Goal: Entertainment & Leisure: Browse casually

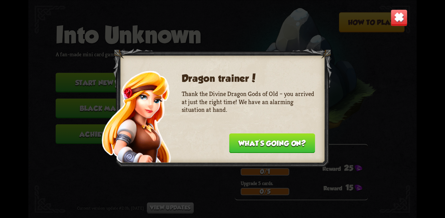
click at [270, 145] on button "What's going on?" at bounding box center [272, 143] width 86 height 20
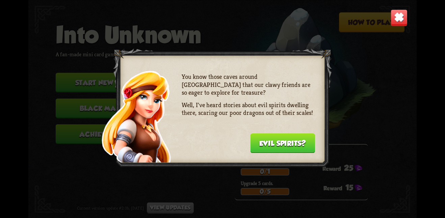
click at [269, 144] on button "Evil spirits?" at bounding box center [282, 143] width 65 height 20
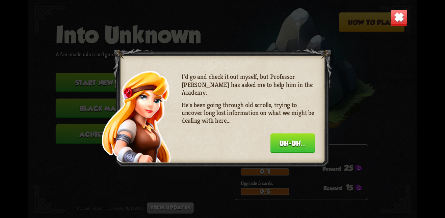
click at [294, 143] on button "Uh-uh..." at bounding box center [292, 143] width 45 height 20
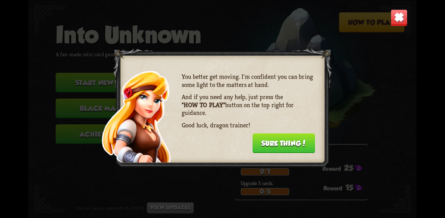
click at [391, 25] on img at bounding box center [398, 17] width 17 height 17
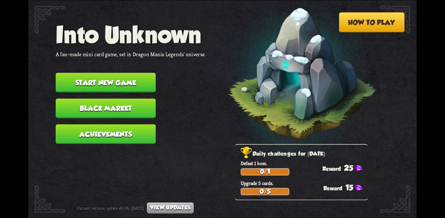
click at [127, 104] on button "Black Market" at bounding box center [106, 109] width 100 height 20
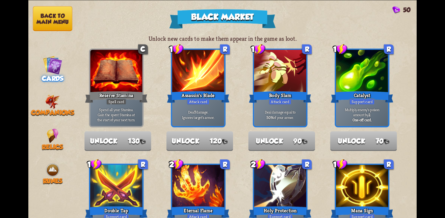
click at [57, 18] on button "Back to main menu" at bounding box center [52, 18] width 39 height 25
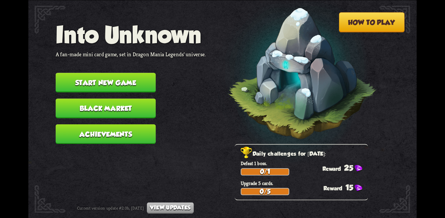
click at [130, 81] on button "Start new game" at bounding box center [106, 83] width 100 height 20
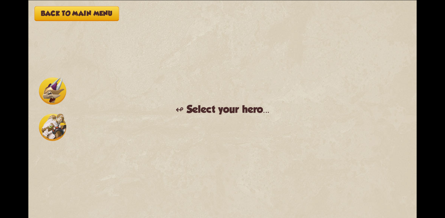
click at [51, 119] on img at bounding box center [52, 127] width 27 height 27
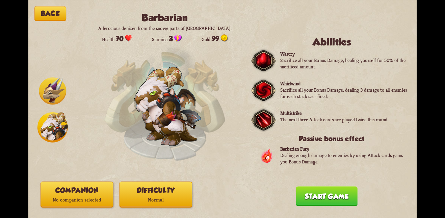
click at [48, 83] on img at bounding box center [52, 90] width 27 height 27
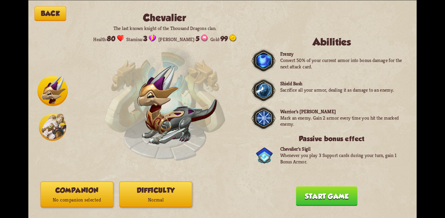
click at [47, 120] on img at bounding box center [52, 127] width 27 height 27
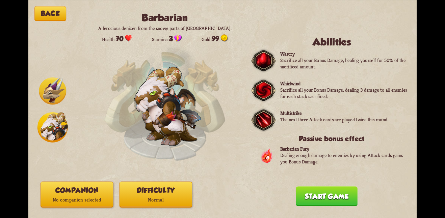
click at [56, 91] on img at bounding box center [52, 90] width 27 height 27
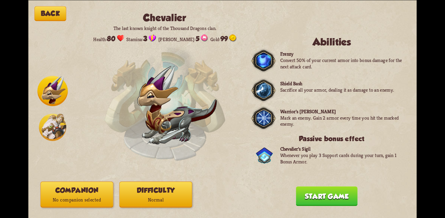
click at [157, 196] on p "Normal" at bounding box center [155, 200] width 72 height 10
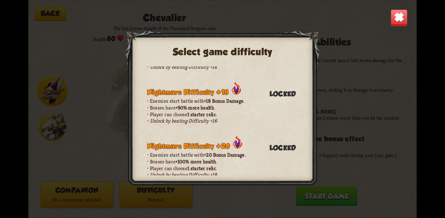
scroll to position [715, 0]
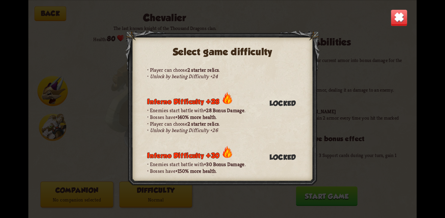
click at [403, 18] on img at bounding box center [398, 17] width 17 height 17
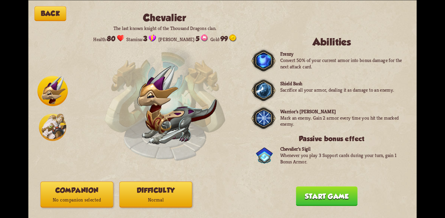
click at [322, 184] on div "Back [PERSON_NAME] The last known knight of the Thousand Dragons clan. Health: …" at bounding box center [222, 109] width 388 height 218
click at [327, 192] on button "Start game" at bounding box center [326, 197] width 61 height 20
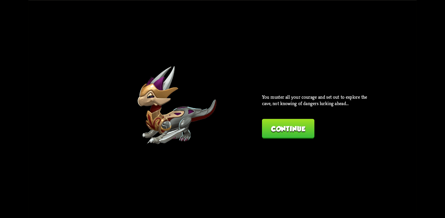
click at [299, 128] on button "Continue" at bounding box center [288, 129] width 52 height 20
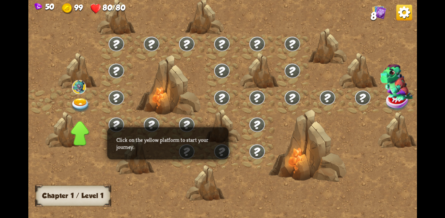
click at [85, 99] on img at bounding box center [81, 105] width 20 height 14
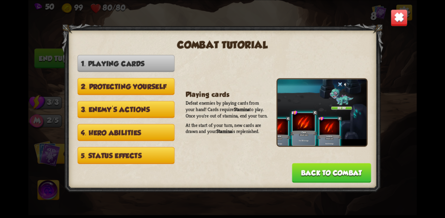
click at [323, 167] on button "Back to combat" at bounding box center [331, 173] width 79 height 20
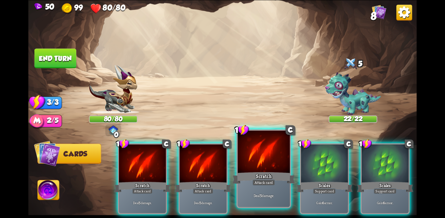
click at [280, 157] on div at bounding box center [264, 153] width 52 height 44
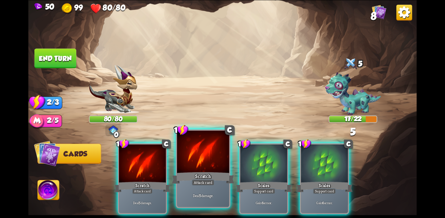
click at [180, 157] on div at bounding box center [203, 153] width 52 height 44
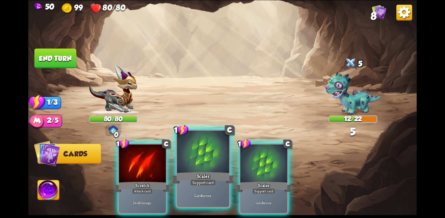
click at [196, 156] on div at bounding box center [203, 153] width 52 height 44
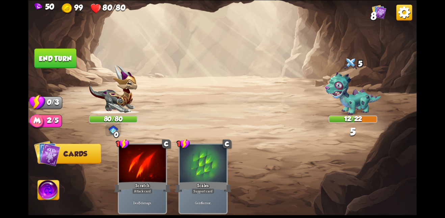
click at [196, 156] on div at bounding box center [203, 163] width 47 height 39
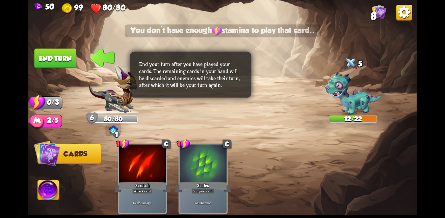
click at [62, 57] on button "End turn" at bounding box center [55, 59] width 42 height 20
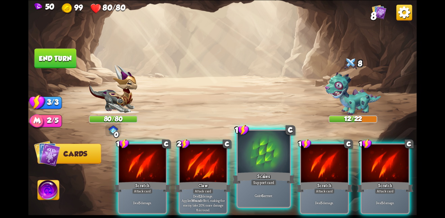
click at [252, 155] on div at bounding box center [264, 153] width 52 height 44
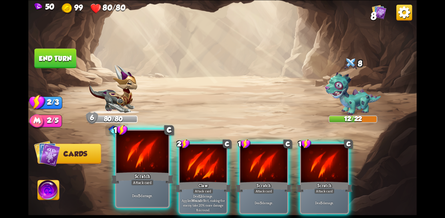
click at [157, 158] on div at bounding box center [142, 153] width 52 height 44
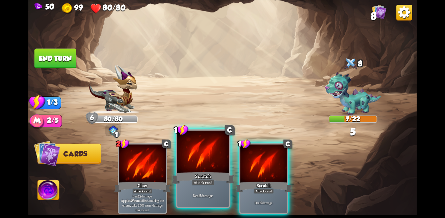
click at [206, 169] on div at bounding box center [203, 153] width 52 height 44
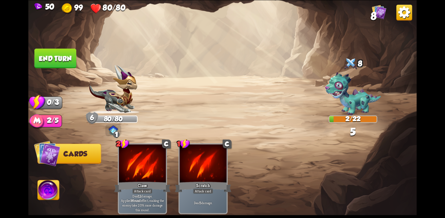
click at [65, 54] on button "End turn" at bounding box center [55, 59] width 42 height 20
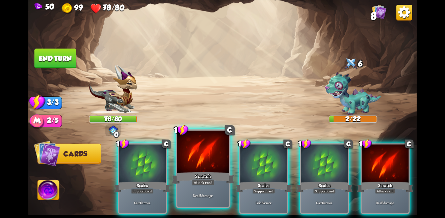
click at [206, 174] on div "Scratch" at bounding box center [203, 178] width 62 height 14
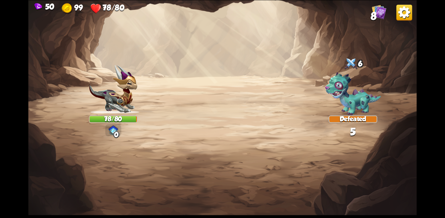
click at [247, 173] on img at bounding box center [222, 109] width 388 height 218
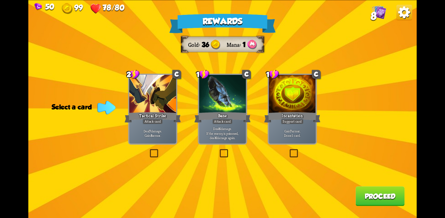
click at [218, 150] on label at bounding box center [218, 150] width 0 height 0
click at [0, 0] on input "checkbox" at bounding box center [0, 0] width 0 height 0
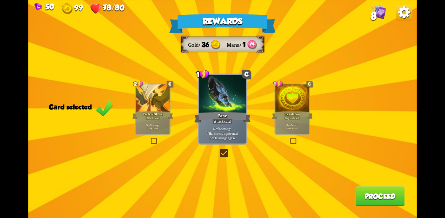
click at [376, 192] on button "Proceed" at bounding box center [379, 197] width 49 height 20
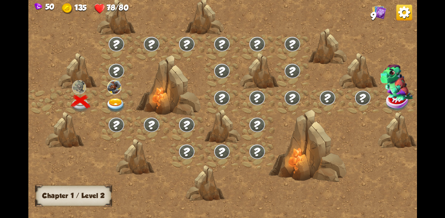
click at [110, 96] on div at bounding box center [116, 101] width 35 height 27
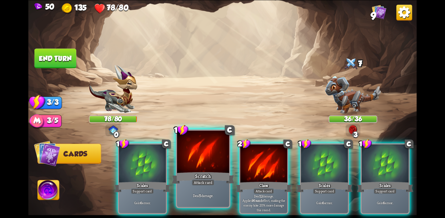
click at [208, 165] on div at bounding box center [203, 153] width 52 height 44
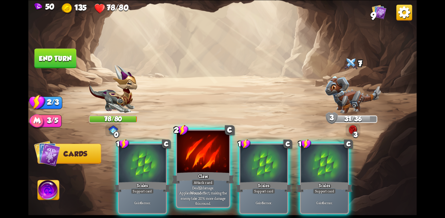
click at [206, 163] on div at bounding box center [203, 153] width 52 height 44
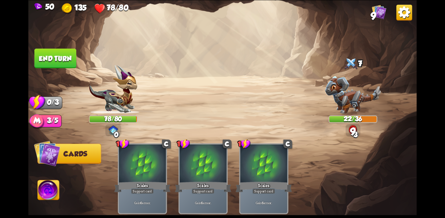
click at [53, 59] on button "End turn" at bounding box center [55, 59] width 42 height 20
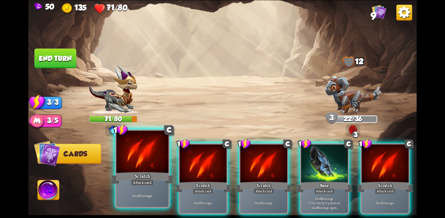
click at [132, 159] on div at bounding box center [142, 153] width 52 height 44
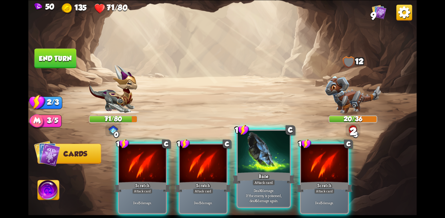
click at [275, 167] on div at bounding box center [264, 153] width 52 height 44
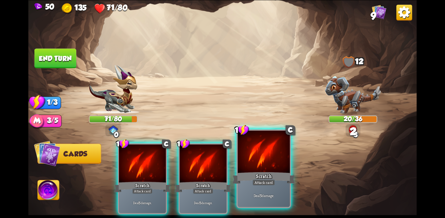
click at [275, 167] on div at bounding box center [264, 153] width 52 height 44
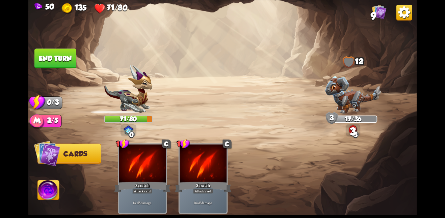
click at [75, 162] on button "Cards" at bounding box center [69, 154] width 64 height 20
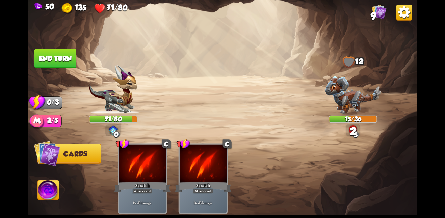
click at [80, 152] on span "Cards" at bounding box center [75, 154] width 24 height 8
click at [51, 52] on button "End turn" at bounding box center [55, 59] width 42 height 20
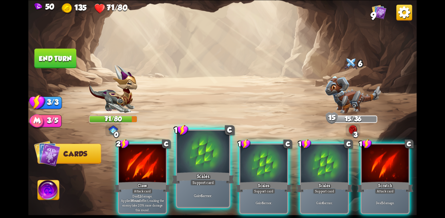
click at [191, 154] on div at bounding box center [203, 153] width 52 height 44
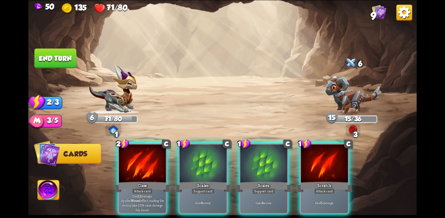
click at [191, 154] on div at bounding box center [203, 163] width 47 height 39
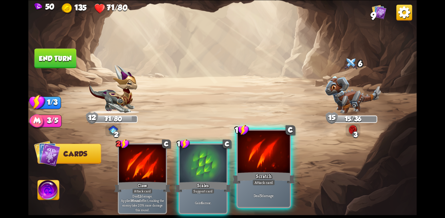
click at [252, 156] on div at bounding box center [264, 153] width 52 height 44
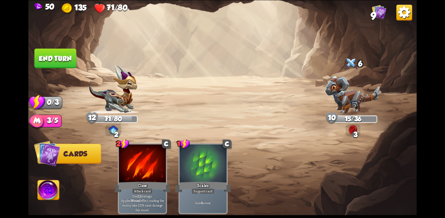
click at [65, 62] on button "End turn" at bounding box center [55, 59] width 42 height 20
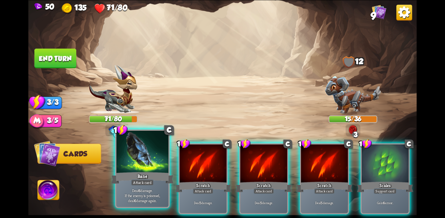
click at [148, 146] on div at bounding box center [142, 153] width 52 height 44
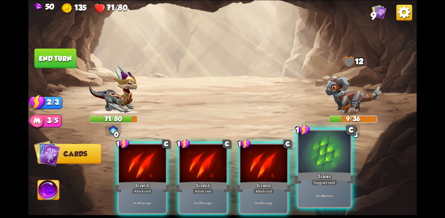
click at [335, 167] on div at bounding box center [324, 153] width 52 height 44
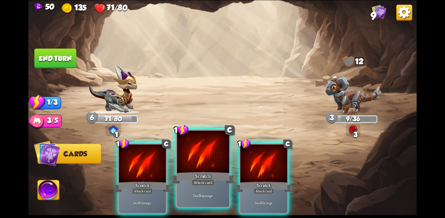
click at [192, 157] on div at bounding box center [203, 153] width 52 height 44
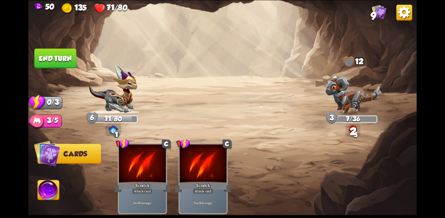
click at [60, 55] on button "End turn" at bounding box center [55, 59] width 42 height 20
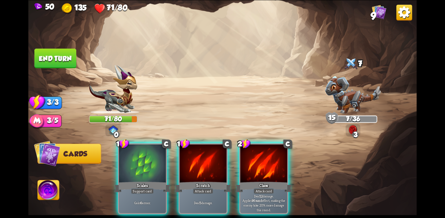
click at [174, 104] on div "Player turn" at bounding box center [222, 109] width 388 height 60
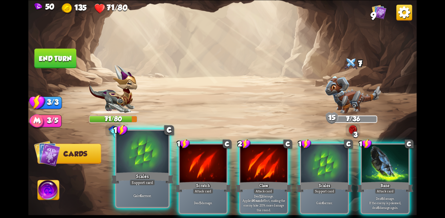
click at [123, 159] on div at bounding box center [142, 153] width 52 height 44
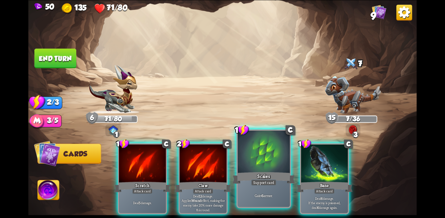
click at [272, 184] on div "Support card" at bounding box center [263, 183] width 25 height 6
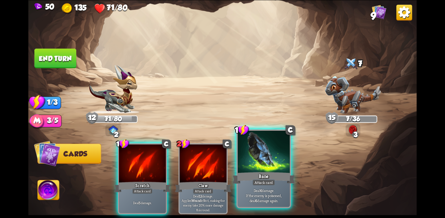
click at [268, 141] on div at bounding box center [264, 153] width 52 height 44
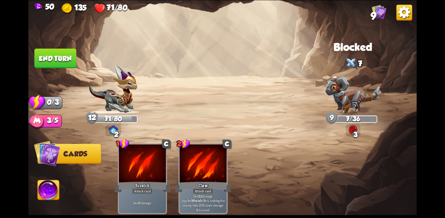
click at [54, 64] on button "End turn" at bounding box center [55, 59] width 42 height 20
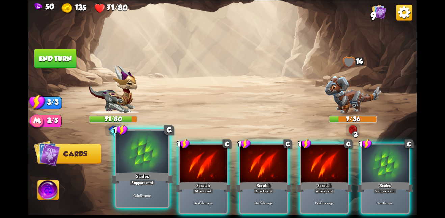
click at [122, 183] on div "Scales" at bounding box center [142, 178] width 62 height 14
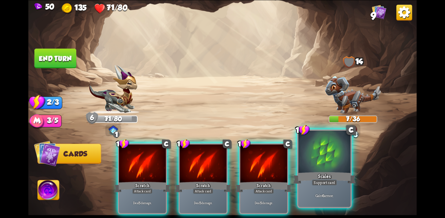
click at [314, 170] on div at bounding box center [324, 153] width 52 height 44
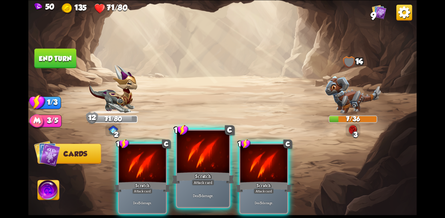
click at [218, 175] on div "Scratch" at bounding box center [203, 178] width 62 height 14
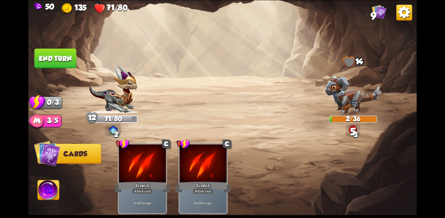
click at [45, 62] on button "End turn" at bounding box center [55, 59] width 42 height 20
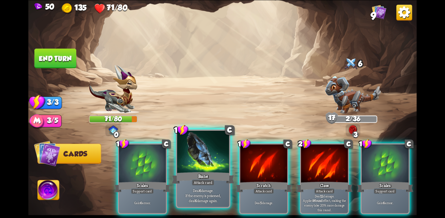
click at [200, 154] on div at bounding box center [203, 153] width 52 height 44
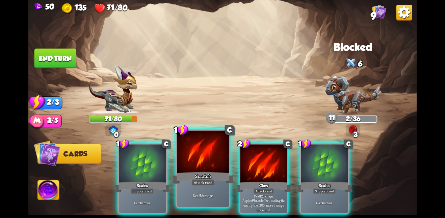
click at [200, 156] on div at bounding box center [203, 153] width 52 height 44
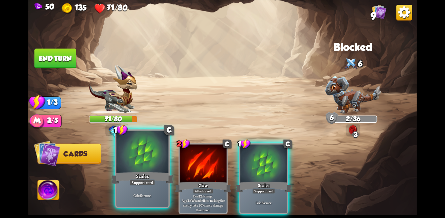
click at [146, 166] on div at bounding box center [142, 153] width 52 height 44
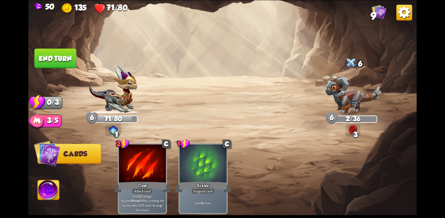
click at [50, 55] on button "End turn" at bounding box center [55, 59] width 42 height 20
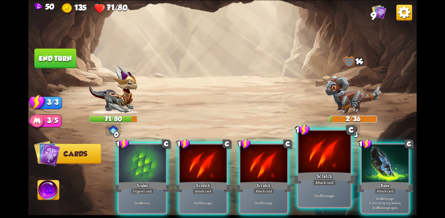
click at [304, 141] on div at bounding box center [324, 153] width 52 height 44
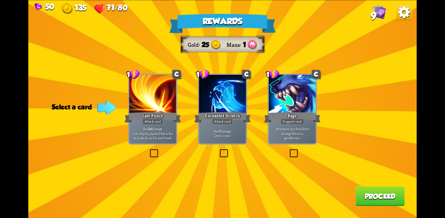
click at [148, 150] on label at bounding box center [148, 150] width 0 height 0
click at [0, 0] on input "checkbox" at bounding box center [0, 0] width 0 height 0
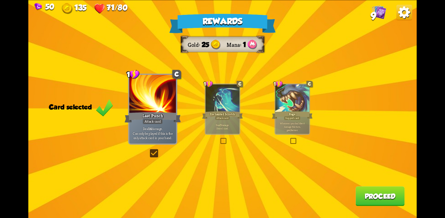
click at [368, 190] on button "Proceed" at bounding box center [379, 197] width 49 height 20
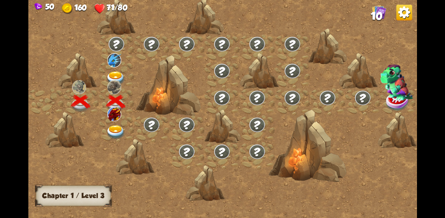
click at [113, 80] on img at bounding box center [114, 87] width 14 height 14
click at [115, 75] on img at bounding box center [116, 78] width 20 height 14
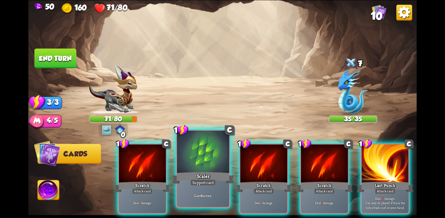
click at [200, 179] on div "Scales" at bounding box center [203, 178] width 62 height 14
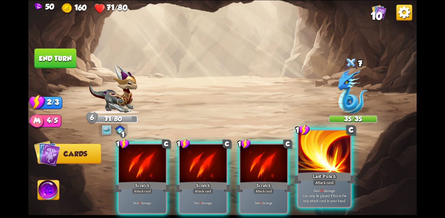
click at [339, 158] on div at bounding box center [324, 153] width 52 height 44
click at [317, 160] on div at bounding box center [324, 153] width 52 height 44
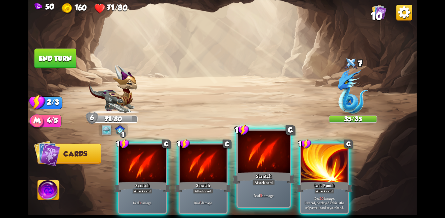
click at [273, 163] on div at bounding box center [264, 153] width 52 height 44
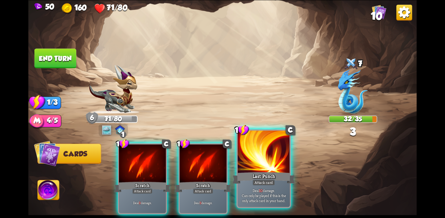
click at [272, 163] on div at bounding box center [264, 153] width 52 height 44
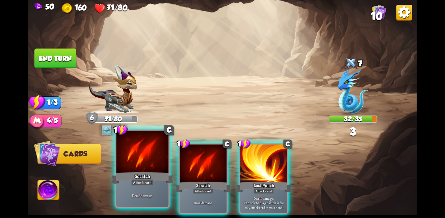
click at [159, 156] on div at bounding box center [142, 153] width 52 height 44
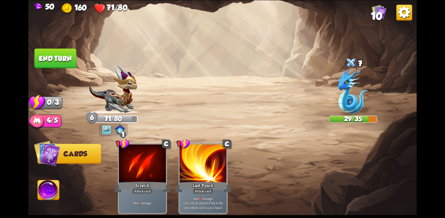
click at [48, 57] on button "End turn" at bounding box center [55, 59] width 42 height 20
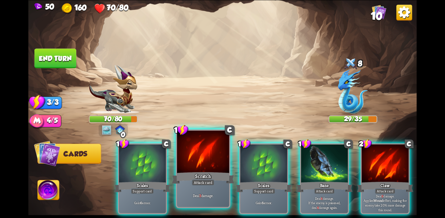
click at [195, 148] on div at bounding box center [203, 153] width 52 height 44
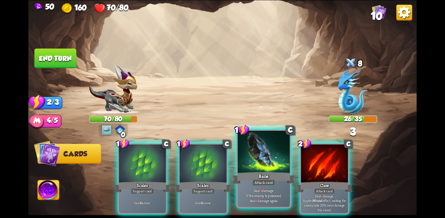
click at [264, 148] on div at bounding box center [264, 153] width 52 height 44
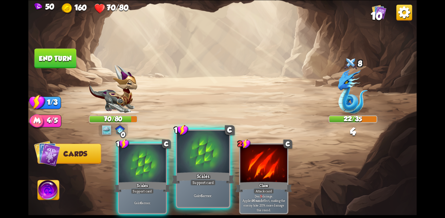
click at [202, 167] on div at bounding box center [203, 153] width 52 height 44
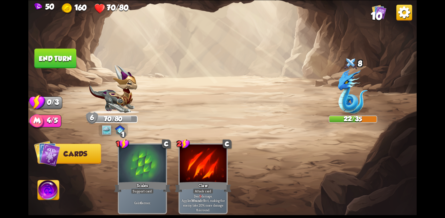
click at [65, 60] on button "End turn" at bounding box center [55, 59] width 42 height 20
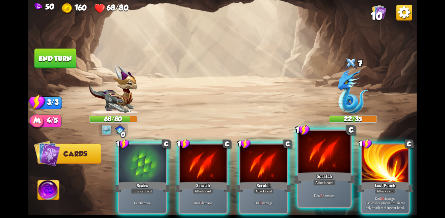
click at [328, 172] on div "Scratch" at bounding box center [324, 178] width 62 height 14
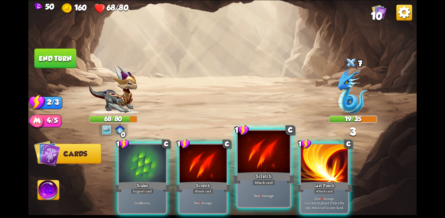
click at [273, 166] on div at bounding box center [264, 153] width 52 height 44
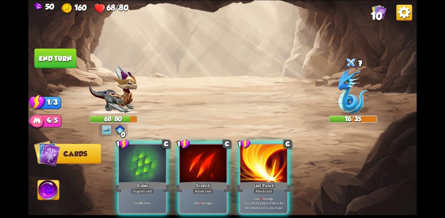
click at [77, 156] on span "Cards" at bounding box center [75, 154] width 24 height 8
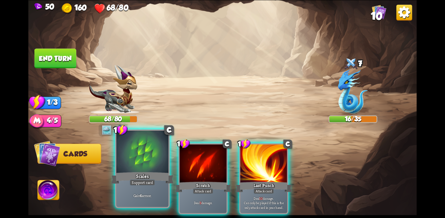
click at [135, 157] on div at bounding box center [142, 153] width 52 height 44
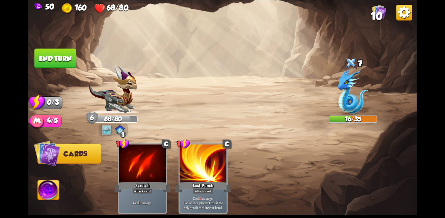
click at [50, 57] on button "End turn" at bounding box center [55, 59] width 42 height 20
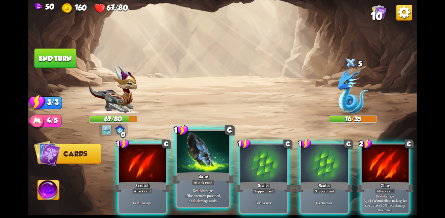
click at [205, 169] on div at bounding box center [203, 153] width 52 height 44
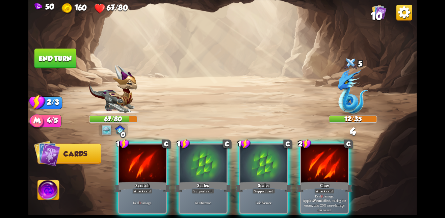
click at [205, 169] on div at bounding box center [203, 163] width 47 height 39
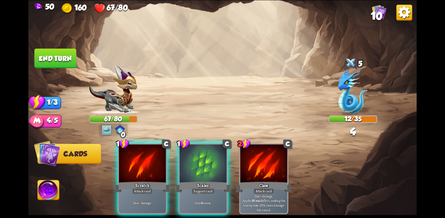
click at [205, 169] on div at bounding box center [203, 163] width 47 height 39
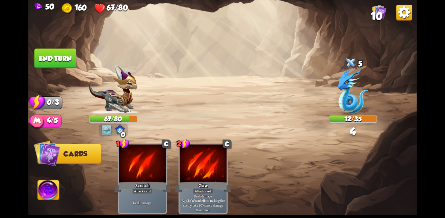
click at [205, 169] on div at bounding box center [203, 163] width 47 height 39
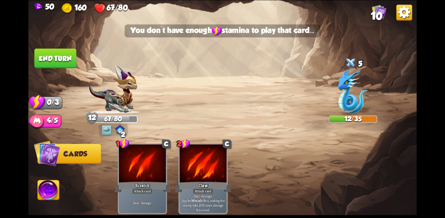
click at [74, 57] on button "End turn" at bounding box center [55, 59] width 42 height 20
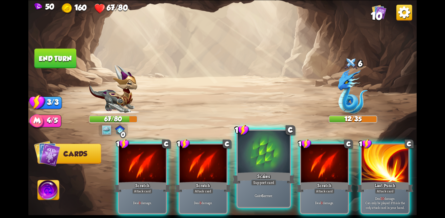
click at [278, 166] on div at bounding box center [264, 153] width 52 height 44
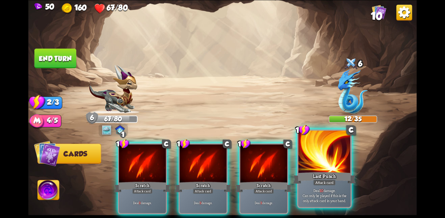
click at [304, 162] on div at bounding box center [324, 153] width 52 height 44
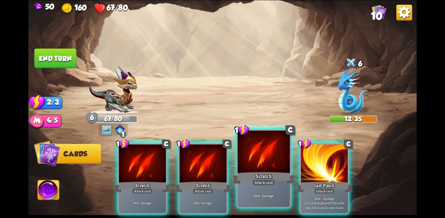
click at [265, 176] on div "Scratch" at bounding box center [263, 178] width 62 height 14
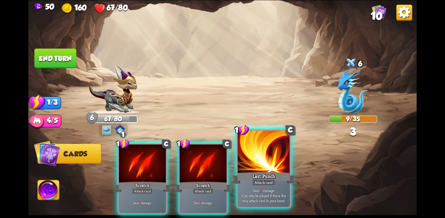
click at [260, 170] on div at bounding box center [264, 153] width 52 height 44
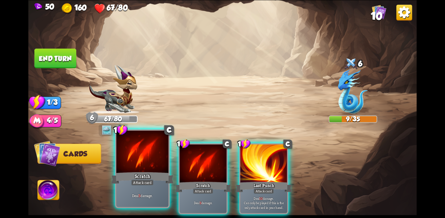
click at [130, 161] on div at bounding box center [142, 153] width 52 height 44
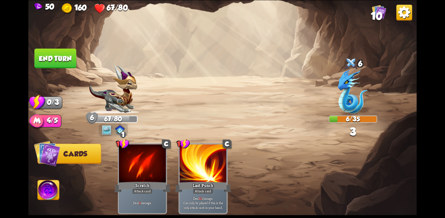
click at [57, 61] on button "End turn" at bounding box center [55, 59] width 42 height 20
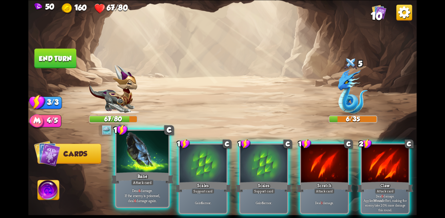
click at [163, 164] on div at bounding box center [142, 153] width 52 height 44
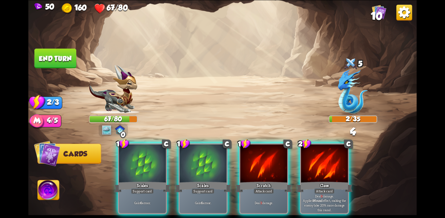
click at [163, 164] on div at bounding box center [142, 163] width 47 height 39
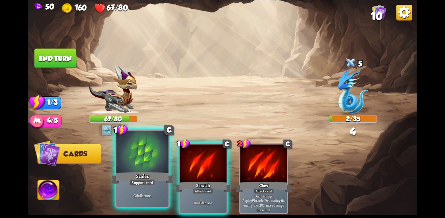
click at [162, 164] on div at bounding box center [142, 153] width 52 height 44
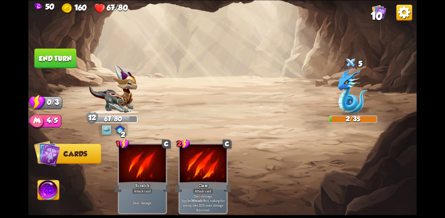
click at [43, 51] on button "End turn" at bounding box center [55, 59] width 42 height 20
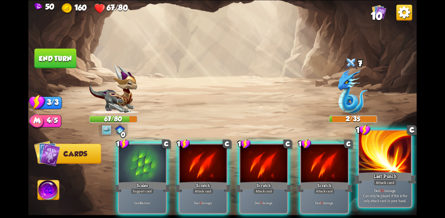
click at [403, 163] on div at bounding box center [385, 153] width 52 height 44
click at [397, 163] on div at bounding box center [385, 153] width 52 height 44
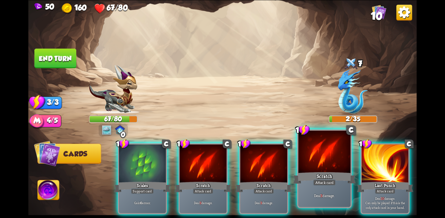
click at [325, 175] on div "Scratch" at bounding box center [324, 178] width 62 height 14
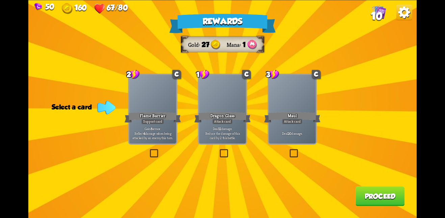
click at [300, 125] on div "Deal 20 damage." at bounding box center [292, 133] width 47 height 21
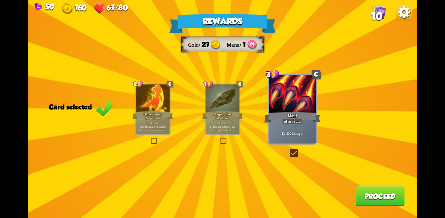
click at [371, 199] on button "Proceed" at bounding box center [379, 197] width 49 height 20
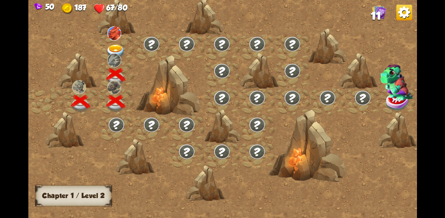
click at [116, 45] on img at bounding box center [116, 51] width 20 height 14
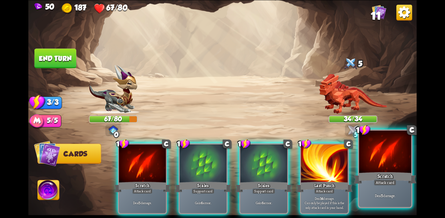
click at [361, 161] on div at bounding box center [385, 153] width 52 height 44
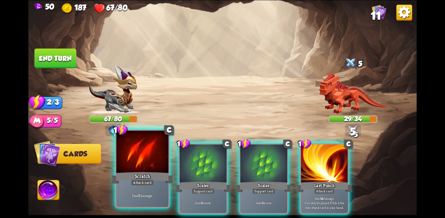
click at [126, 158] on div at bounding box center [142, 153] width 52 height 44
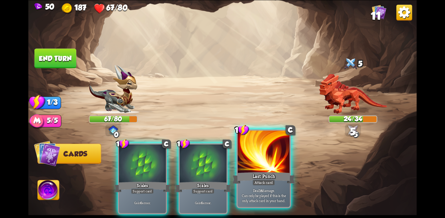
click at [272, 165] on div at bounding box center [264, 153] width 52 height 44
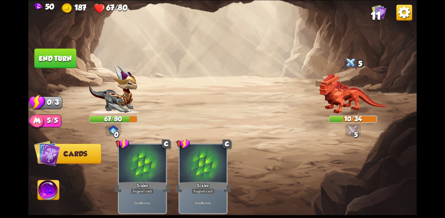
click at [49, 61] on button "End turn" at bounding box center [55, 59] width 42 height 20
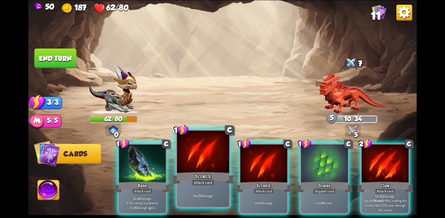
click at [192, 158] on div at bounding box center [203, 153] width 52 height 44
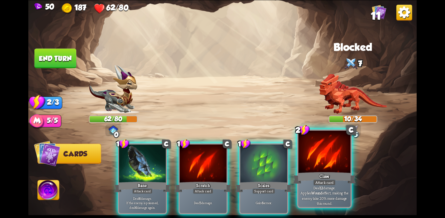
click at [320, 173] on div "Claw" at bounding box center [324, 178] width 62 height 14
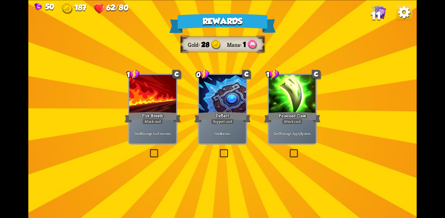
click at [195, 87] on div "Rewards Gold 28 Mana 1 Select a card 1 C Fire Breath Attack card Deal 6 damage …" at bounding box center [222, 109] width 388 height 218
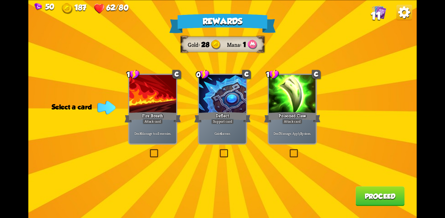
click at [157, 91] on div at bounding box center [152, 94] width 47 height 39
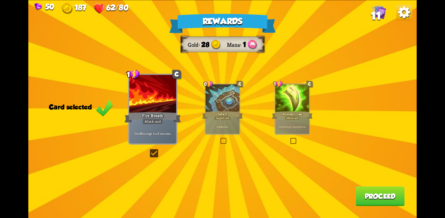
click at [294, 96] on div at bounding box center [292, 98] width 34 height 29
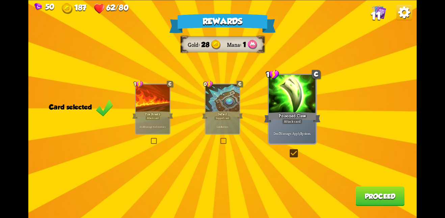
click at [363, 187] on div "Rewards Gold 28 Mana 1 Card selected 1 C Fire Breath Attack card Deal 6 damage …" at bounding box center [222, 109] width 388 height 218
click at [377, 195] on button "Proceed" at bounding box center [379, 197] width 49 height 20
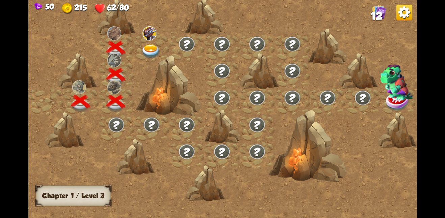
click at [146, 49] on img at bounding box center [151, 51] width 20 height 14
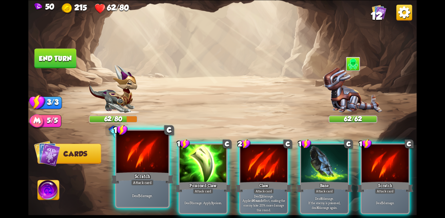
click at [150, 160] on div at bounding box center [142, 153] width 52 height 44
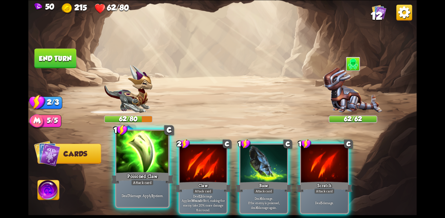
click at [148, 161] on div at bounding box center [142, 153] width 52 height 44
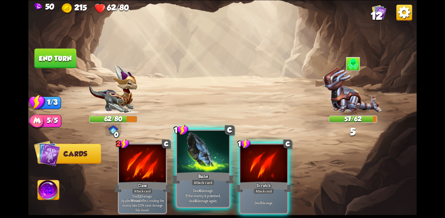
click at [188, 159] on div at bounding box center [203, 153] width 52 height 44
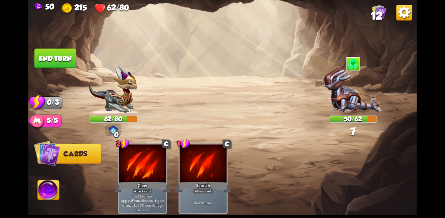
click at [64, 63] on button "End turn" at bounding box center [55, 59] width 42 height 20
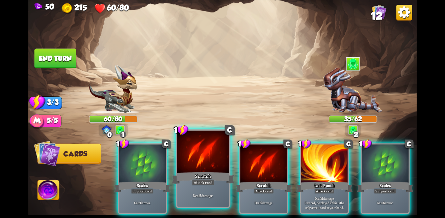
click at [215, 155] on div at bounding box center [203, 153] width 52 height 44
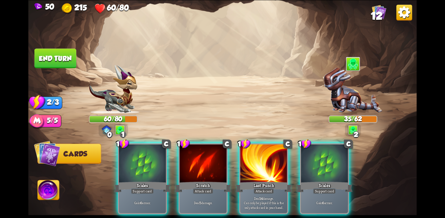
click at [215, 155] on div at bounding box center [203, 163] width 47 height 39
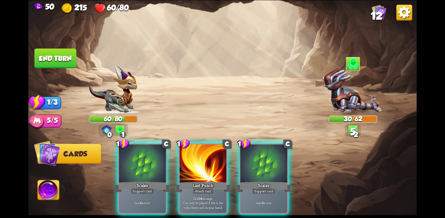
click at [215, 155] on div at bounding box center [203, 163] width 47 height 39
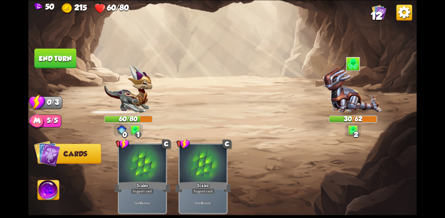
click at [52, 48] on img at bounding box center [222, 109] width 388 height 218
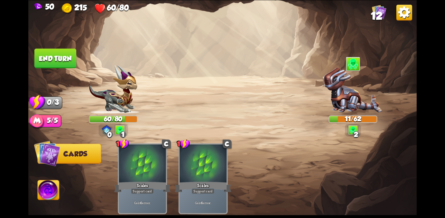
click at [49, 52] on button "End turn" at bounding box center [55, 59] width 42 height 20
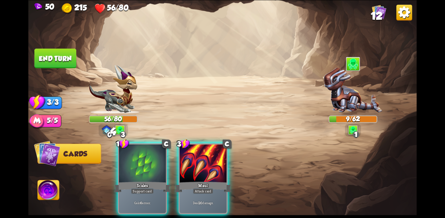
click at [205, 105] on div "Player turn" at bounding box center [222, 109] width 388 height 60
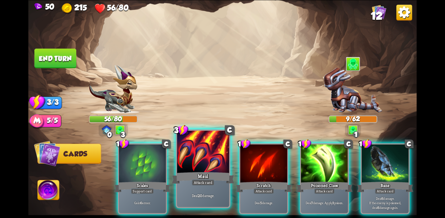
click at [211, 151] on div at bounding box center [203, 153] width 52 height 44
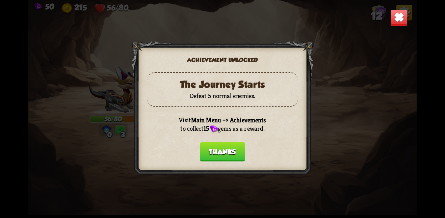
click at [213, 146] on button "Thanks" at bounding box center [222, 152] width 45 height 20
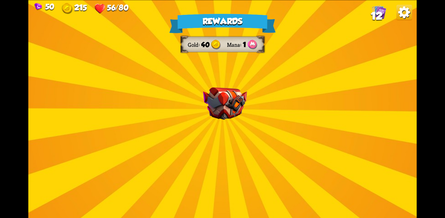
click at [236, 111] on img at bounding box center [225, 103] width 44 height 33
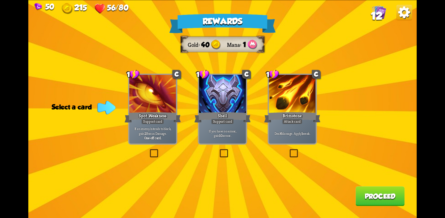
click at [291, 132] on p "Deal 6 damage. Apply 1 weak." at bounding box center [292, 133] width 45 height 5
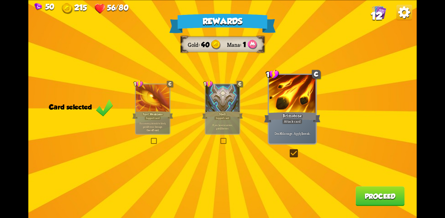
click at [210, 103] on div at bounding box center [223, 98] width 34 height 29
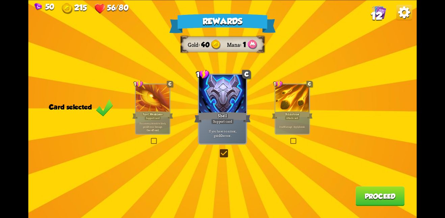
click at [358, 188] on button "Proceed" at bounding box center [379, 197] width 49 height 20
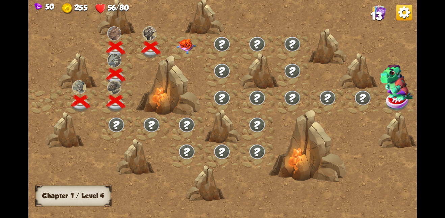
click at [185, 40] on img at bounding box center [186, 45] width 20 height 15
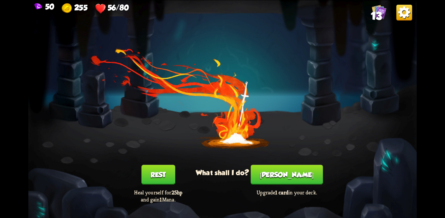
click at [283, 179] on button "[PERSON_NAME]" at bounding box center [287, 175] width 72 height 20
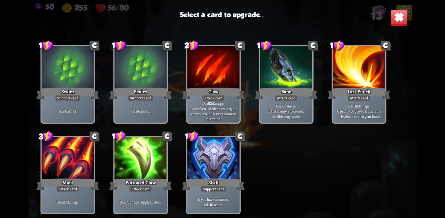
scroll to position [0, 0]
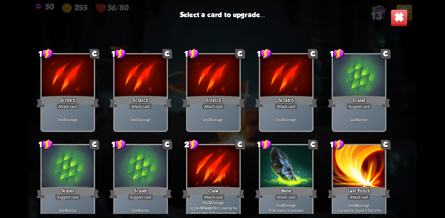
click at [394, 18] on img at bounding box center [398, 17] width 17 height 17
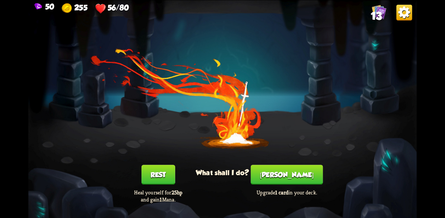
click at [160, 166] on div "You feel rested! What shall I do? Rest Heal yourself for 25hp and gain 1 Mana. …" at bounding box center [222, 109] width 388 height 218
click at [159, 170] on button "Rest" at bounding box center [158, 175] width 34 height 20
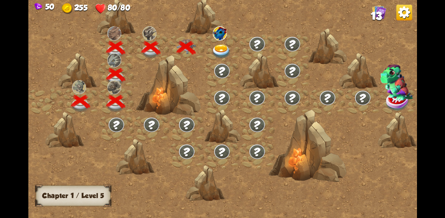
click at [215, 39] on img at bounding box center [220, 33] width 14 height 14
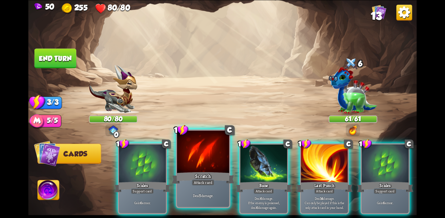
click at [188, 153] on div at bounding box center [203, 153] width 52 height 44
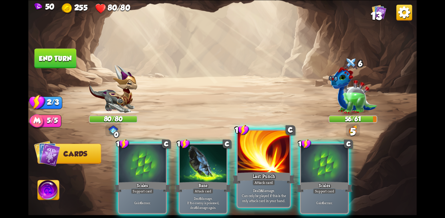
click at [245, 162] on div at bounding box center [264, 153] width 52 height 44
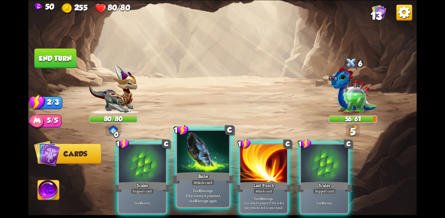
click at [215, 167] on div at bounding box center [203, 153] width 52 height 44
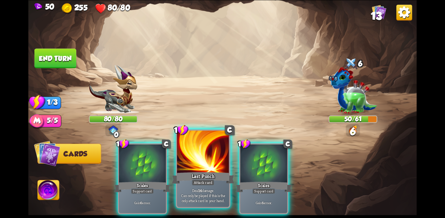
click at [201, 161] on div at bounding box center [203, 153] width 52 height 44
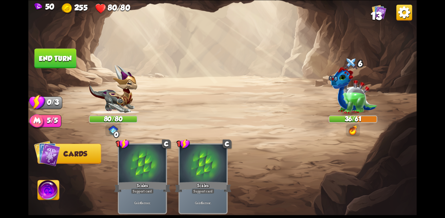
click at [54, 59] on button "End turn" at bounding box center [55, 59] width 42 height 20
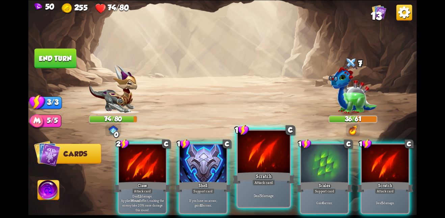
click at [250, 162] on div at bounding box center [264, 153] width 52 height 44
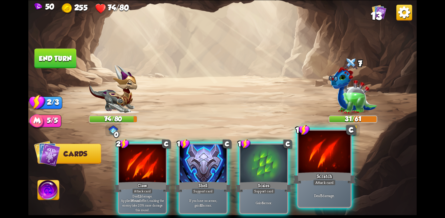
click at [307, 161] on div at bounding box center [324, 153] width 52 height 44
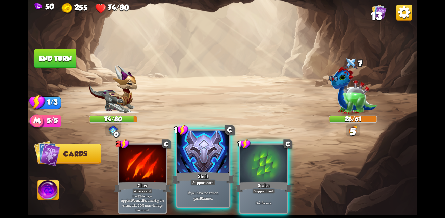
click at [185, 161] on div at bounding box center [203, 153] width 52 height 44
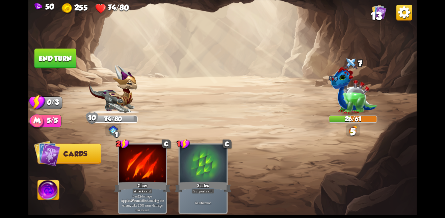
click at [63, 54] on button "End turn" at bounding box center [55, 59] width 42 height 20
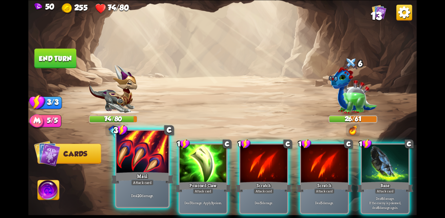
click at [159, 171] on div "Maul" at bounding box center [142, 178] width 62 height 14
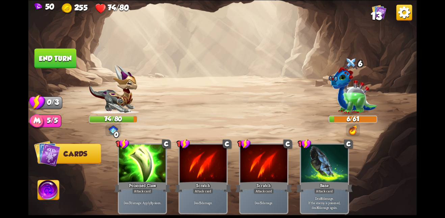
click at [52, 54] on button "End turn" at bounding box center [55, 59] width 42 height 20
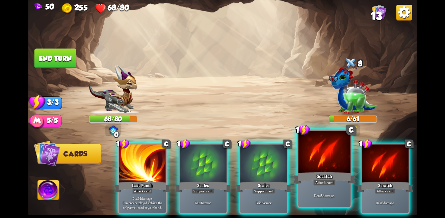
click at [334, 193] on p "Deal 5 damage." at bounding box center [325, 195] width 50 height 5
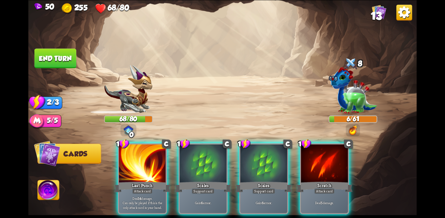
click at [334, 201] on p "Deal 5 damage." at bounding box center [324, 203] width 45 height 5
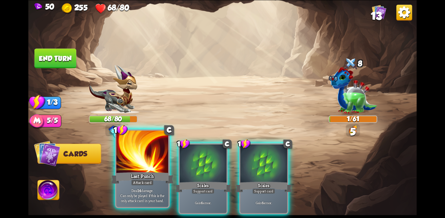
click at [147, 145] on div at bounding box center [142, 153] width 52 height 44
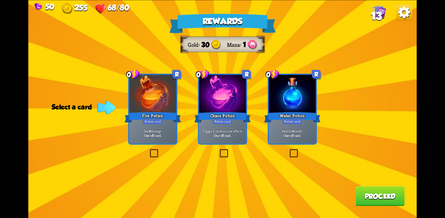
click at [211, 118] on div "Chaos Potion" at bounding box center [222, 117] width 56 height 12
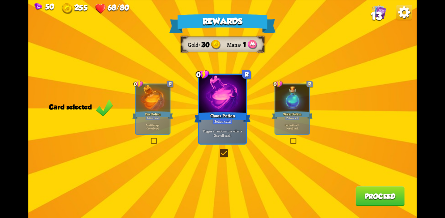
click at [164, 92] on div at bounding box center [153, 98] width 34 height 29
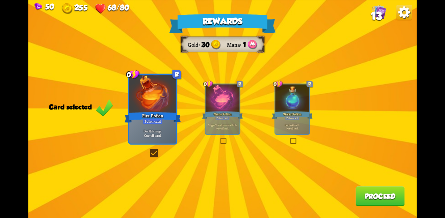
click at [377, 195] on button "Proceed" at bounding box center [379, 197] width 49 height 20
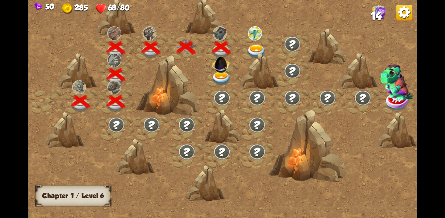
click at [223, 71] on img at bounding box center [221, 63] width 21 height 21
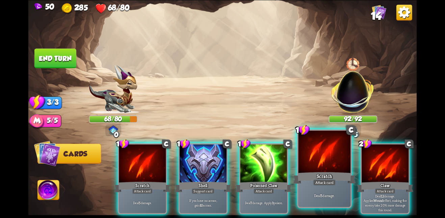
click at [324, 174] on div "Scratch" at bounding box center [324, 178] width 62 height 14
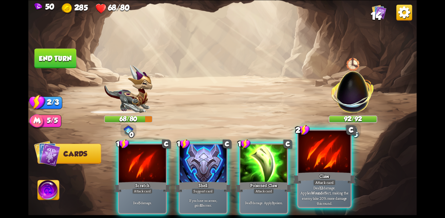
click at [324, 174] on div "Claw" at bounding box center [324, 178] width 62 height 14
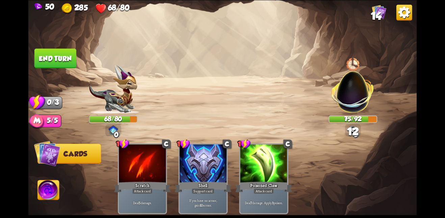
click at [60, 62] on button "End turn" at bounding box center [55, 59] width 42 height 20
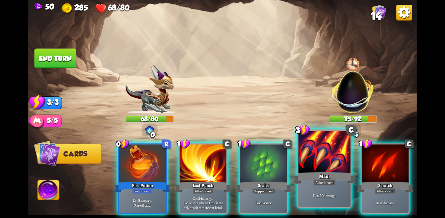
click at [318, 159] on div at bounding box center [324, 153] width 52 height 44
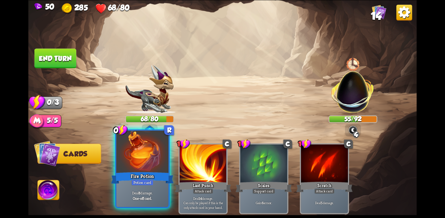
click at [144, 165] on div at bounding box center [142, 153] width 52 height 44
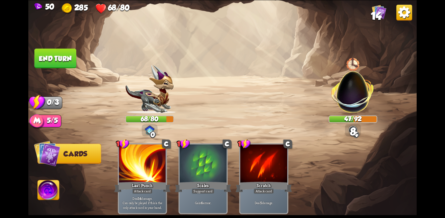
click at [60, 61] on button "End turn" at bounding box center [55, 59] width 42 height 20
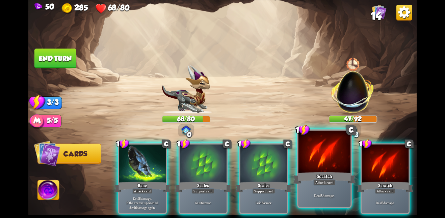
click at [335, 177] on div "Scratch" at bounding box center [324, 178] width 62 height 14
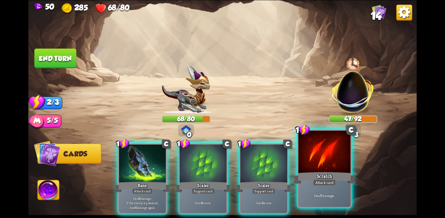
click at [335, 177] on div "Scratch" at bounding box center [324, 178] width 62 height 14
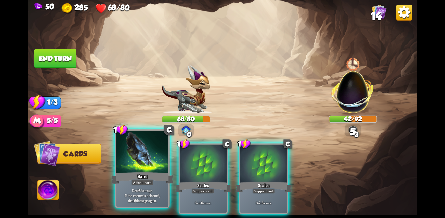
click at [156, 172] on div "Bane" at bounding box center [142, 178] width 62 height 14
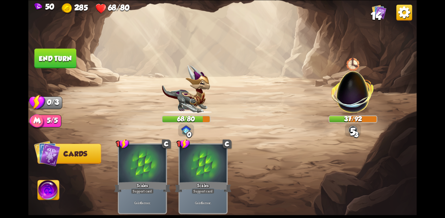
click at [49, 58] on button "End turn" at bounding box center [55, 59] width 42 height 20
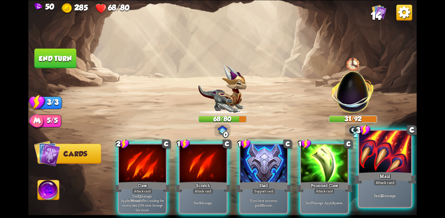
click at [368, 170] on div at bounding box center [385, 153] width 52 height 44
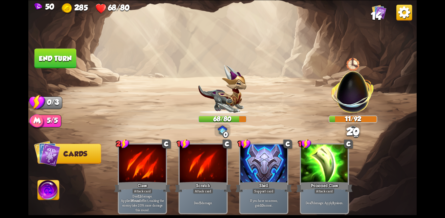
click at [70, 55] on button "End turn" at bounding box center [55, 59] width 42 height 20
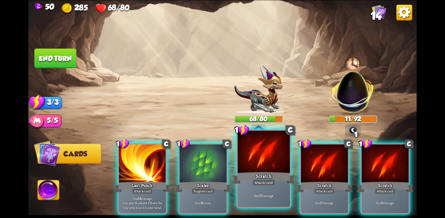
click at [276, 185] on div "Scratch" at bounding box center [263, 178] width 62 height 14
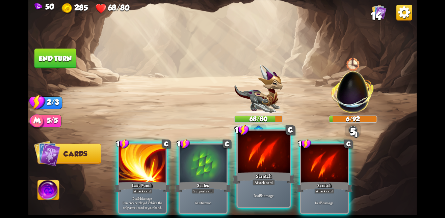
click at [274, 186] on div "Deal 5 damage." at bounding box center [264, 195] width 52 height 23
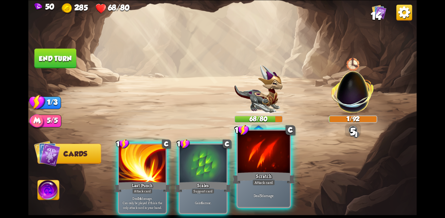
click at [254, 177] on div "Scratch" at bounding box center [263, 178] width 62 height 14
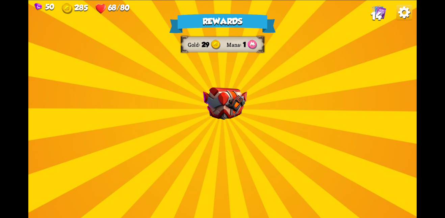
click at [233, 106] on img at bounding box center [225, 103] width 44 height 33
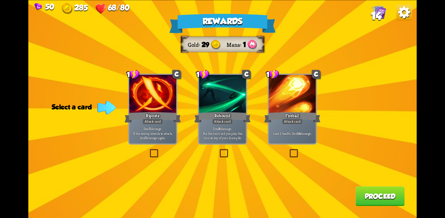
click at [312, 118] on div "Fireball" at bounding box center [292, 117] width 56 height 12
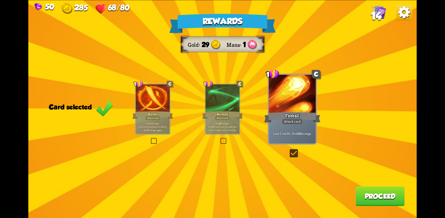
click at [373, 187] on div "Rewards Gold 29 Mana 1 Card selected 1 C Riposte Attack card Deal 5 damage. If …" at bounding box center [222, 109] width 388 height 218
click at [369, 196] on button "Proceed" at bounding box center [379, 197] width 49 height 20
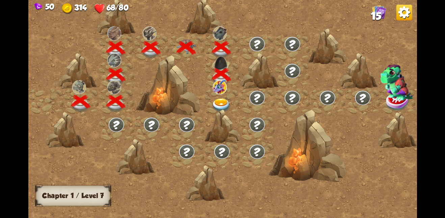
click at [223, 100] on img at bounding box center [222, 105] width 20 height 14
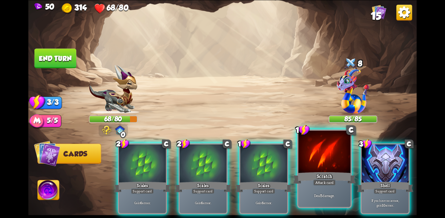
click at [312, 170] on div at bounding box center [324, 153] width 52 height 44
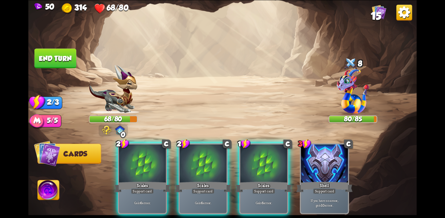
click at [227, 175] on div "2 C Scales Support card Gain 6 armor. 2 C Scales Support card Gain 6 armor. 1 C…" at bounding box center [261, 169] width 310 height 97
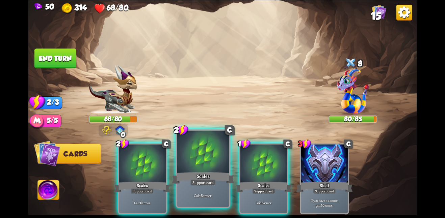
click at [215, 178] on div "Scales" at bounding box center [203, 178] width 62 height 14
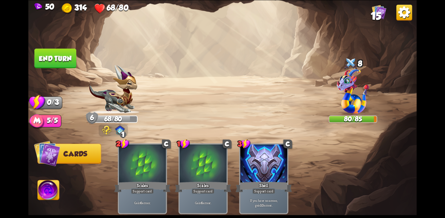
click at [42, 59] on button "End turn" at bounding box center [55, 59] width 42 height 20
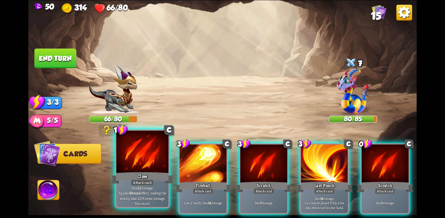
click at [157, 169] on div at bounding box center [142, 153] width 52 height 44
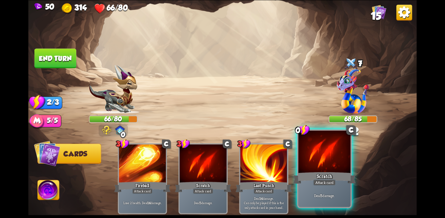
click at [304, 178] on div "Scratch" at bounding box center [324, 178] width 62 height 14
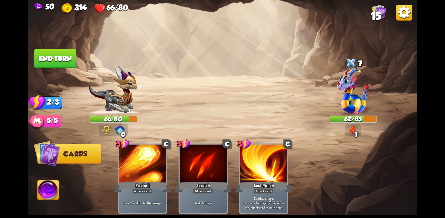
click at [54, 56] on button "End turn" at bounding box center [55, 59] width 42 height 20
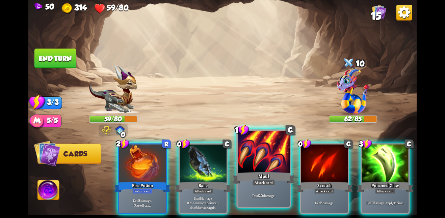
click at [243, 150] on div at bounding box center [264, 153] width 52 height 44
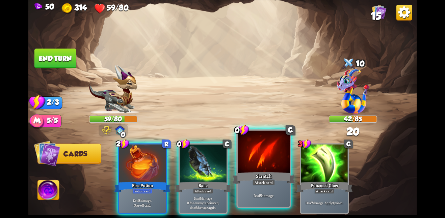
click at [244, 150] on div at bounding box center [264, 153] width 52 height 44
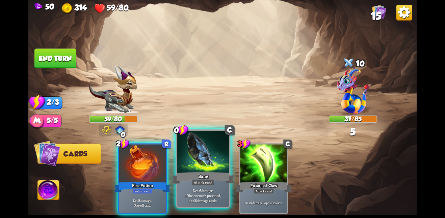
click at [184, 169] on div at bounding box center [203, 153] width 52 height 44
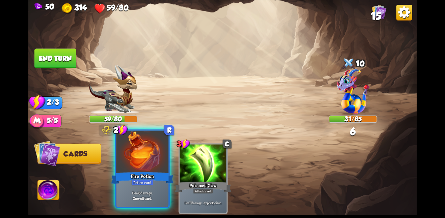
click at [136, 169] on div at bounding box center [142, 153] width 52 height 44
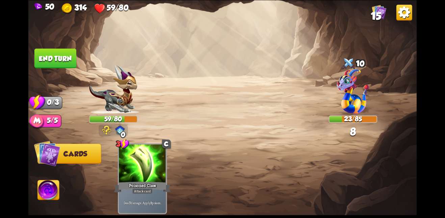
click at [58, 63] on button "End turn" at bounding box center [55, 59] width 42 height 20
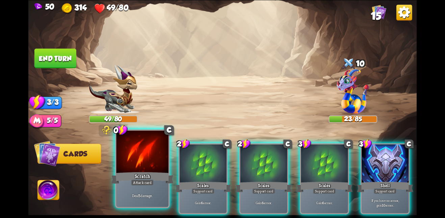
click at [132, 159] on div at bounding box center [142, 153] width 52 height 44
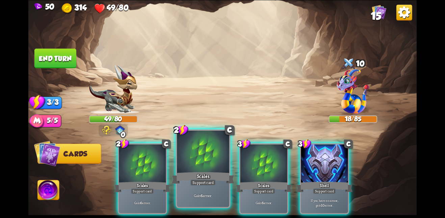
click at [219, 154] on div at bounding box center [203, 153] width 52 height 44
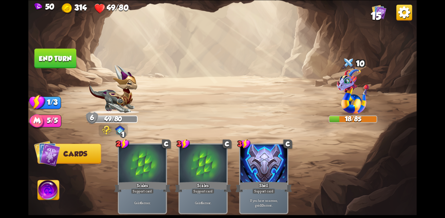
click at [47, 49] on button "End turn" at bounding box center [55, 59] width 42 height 20
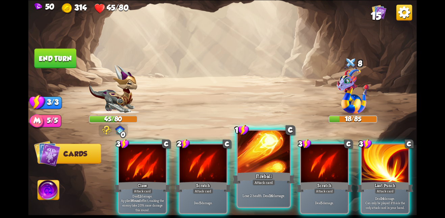
click at [270, 181] on div "Attack card" at bounding box center [263, 183] width 23 height 6
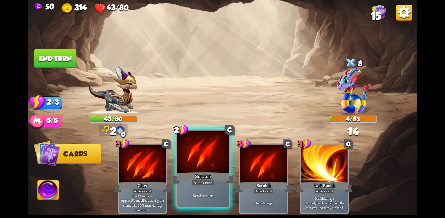
click at [192, 167] on div at bounding box center [203, 153] width 52 height 44
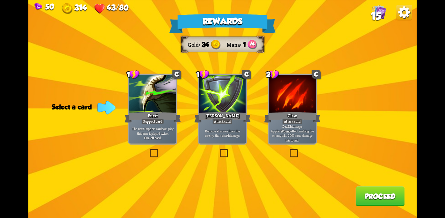
click at [128, 119] on div "Burst" at bounding box center [153, 117] width 56 height 12
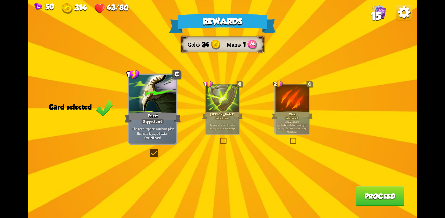
click at [383, 194] on button "Proceed" at bounding box center [379, 197] width 49 height 20
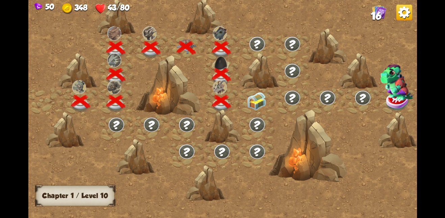
click at [259, 99] on img at bounding box center [257, 101] width 20 height 18
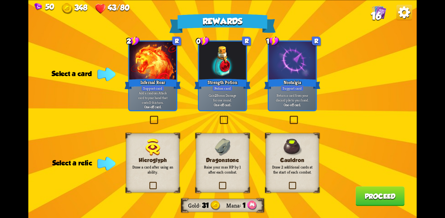
click at [213, 181] on div "Dragonstone Raise your max HP by 1 after each combat." at bounding box center [222, 162] width 53 height 59
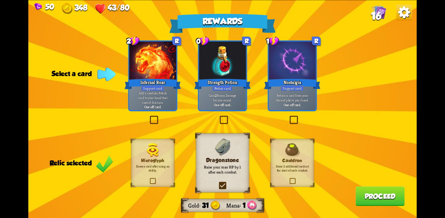
click at [373, 196] on button "Proceed" at bounding box center [379, 197] width 49 height 20
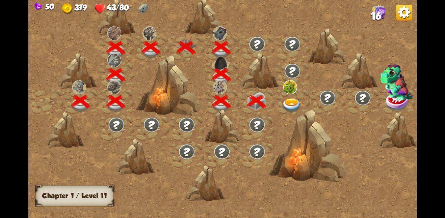
scroll to position [0, 103]
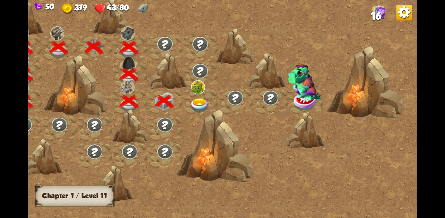
click at [194, 103] on img at bounding box center [200, 105] width 20 height 14
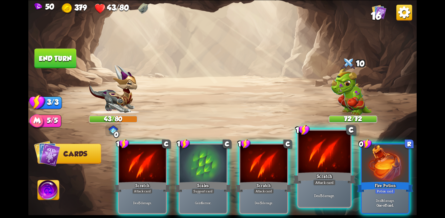
click at [326, 159] on div at bounding box center [324, 153] width 52 height 44
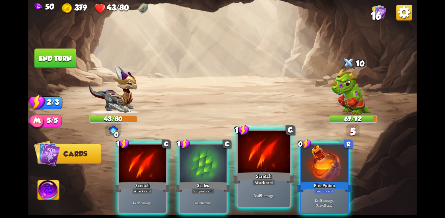
click at [267, 174] on div "Scratch" at bounding box center [263, 178] width 62 height 14
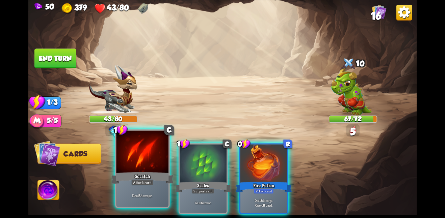
click at [129, 174] on div "Scratch" at bounding box center [142, 178] width 62 height 14
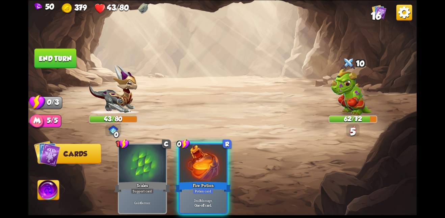
click at [53, 58] on button "End turn" at bounding box center [55, 59] width 42 height 20
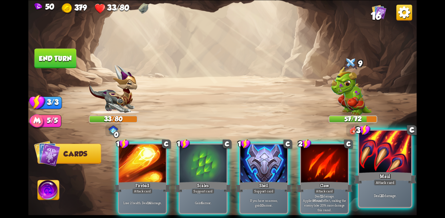
click at [390, 152] on div at bounding box center [385, 153] width 52 height 44
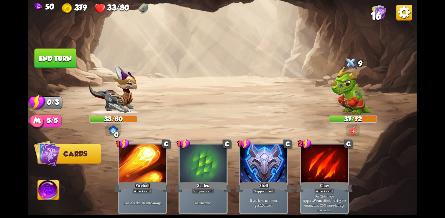
click at [57, 47] on img at bounding box center [222, 109] width 388 height 218
click at [61, 57] on button "End turn" at bounding box center [55, 59] width 42 height 20
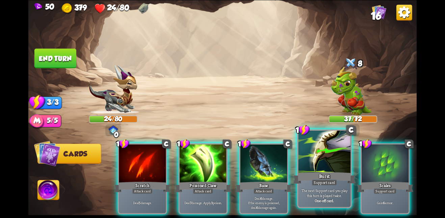
click at [335, 166] on div at bounding box center [324, 153] width 52 height 44
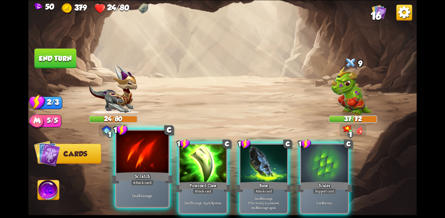
click at [165, 161] on div at bounding box center [142, 153] width 52 height 44
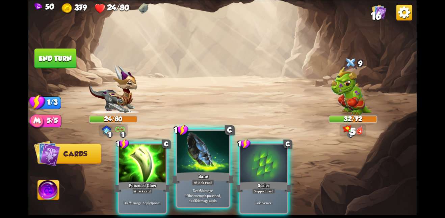
click at [183, 162] on div at bounding box center [203, 153] width 52 height 44
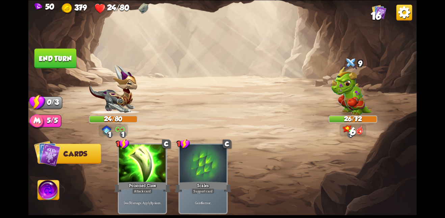
click at [57, 59] on button "End turn" at bounding box center [55, 59] width 42 height 20
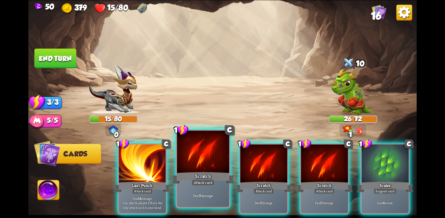
click at [199, 162] on div at bounding box center [203, 153] width 52 height 44
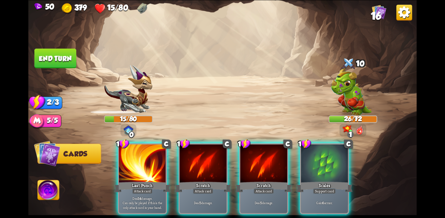
click at [199, 162] on div at bounding box center [203, 163] width 47 height 39
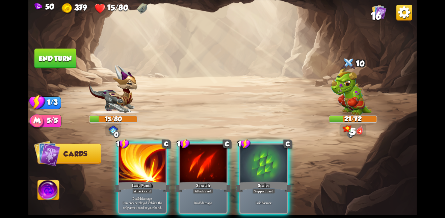
click at [199, 162] on div at bounding box center [203, 163] width 47 height 39
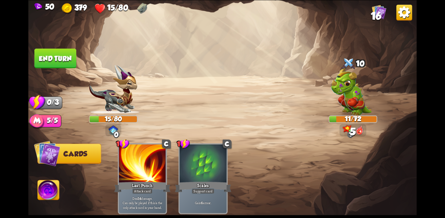
click at [52, 51] on button "End turn" at bounding box center [55, 59] width 42 height 20
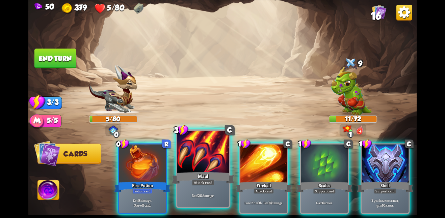
click at [194, 165] on div at bounding box center [203, 153] width 52 height 44
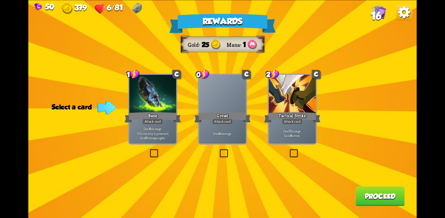
click at [307, 134] on p "Deal 7 damage. Gain 8 armor." at bounding box center [292, 133] width 45 height 9
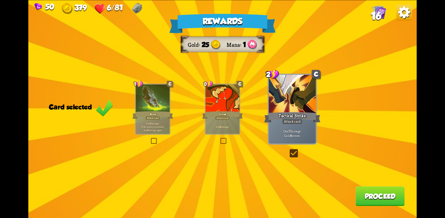
click at [387, 181] on div "Rewards Gold 25 Mana 1 Card selected 1 C Bane Attack card Deal 6 damage. If the…" at bounding box center [222, 109] width 388 height 218
click at [370, 195] on button "Proceed" at bounding box center [379, 197] width 49 height 20
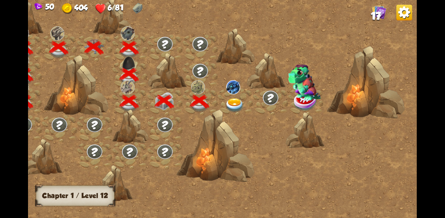
click at [234, 101] on img at bounding box center [235, 105] width 20 height 14
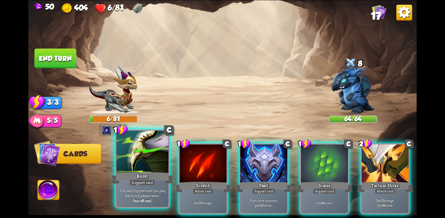
click at [139, 181] on div "Support card" at bounding box center [142, 183] width 25 height 6
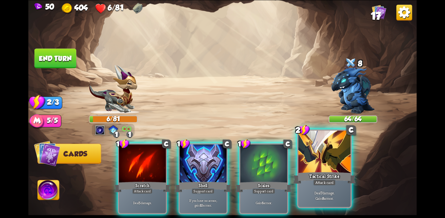
click at [335, 192] on p "Deal 7 damage. Gain 8 armor." at bounding box center [325, 196] width 50 height 10
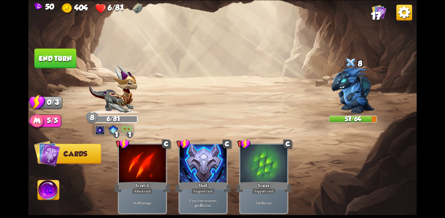
click at [50, 57] on button "End turn" at bounding box center [55, 59] width 42 height 20
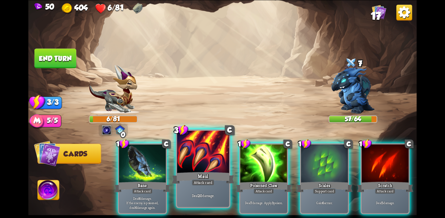
click at [205, 175] on div "Maul" at bounding box center [203, 178] width 62 height 14
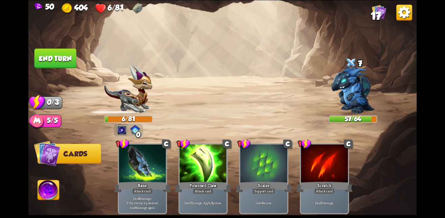
click at [205, 181] on div "Poisoned Claw" at bounding box center [203, 187] width 56 height 12
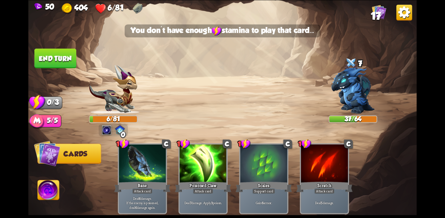
click at [56, 49] on button "End turn" at bounding box center [55, 59] width 42 height 20
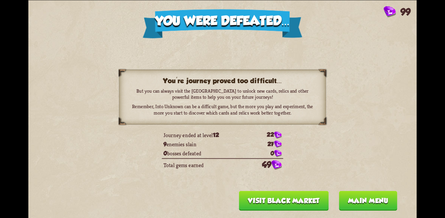
click at [291, 201] on button "Visit Black Market" at bounding box center [284, 201] width 90 height 20
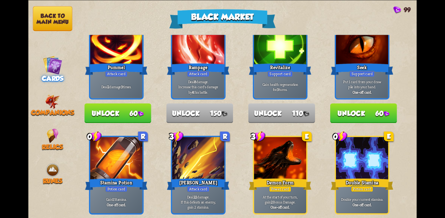
scroll to position [291, 0]
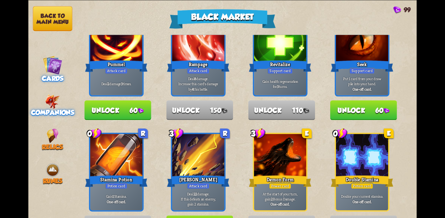
click at [51, 103] on img at bounding box center [52, 101] width 15 height 15
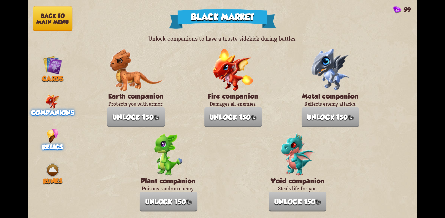
click at [53, 131] on img at bounding box center [53, 136] width 12 height 15
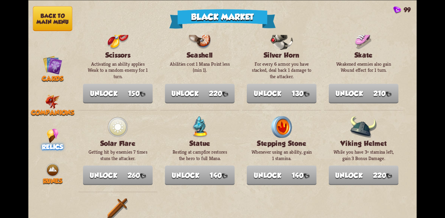
scroll to position [747, 0]
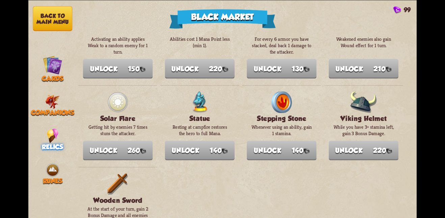
click at [57, 90] on nav "Back to main menu Cards Companions Relics Runes" at bounding box center [52, 109] width 49 height 218
click at [56, 97] on img at bounding box center [52, 101] width 15 height 15
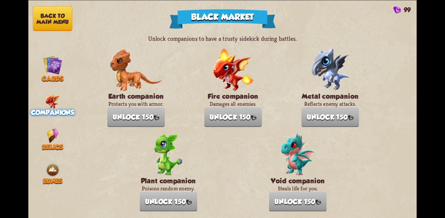
click at [54, 20] on button "Back to main menu" at bounding box center [52, 18] width 39 height 25
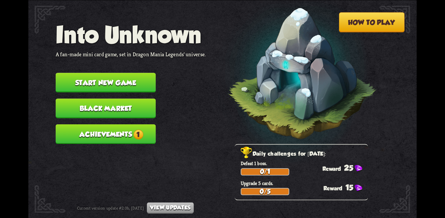
click at [119, 124] on button "Achievements 1" at bounding box center [106, 134] width 100 height 20
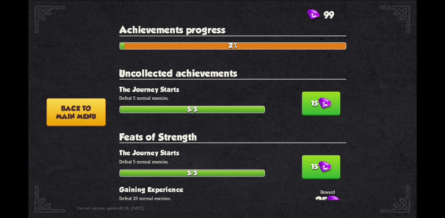
click at [312, 104] on button "15" at bounding box center [321, 103] width 38 height 24
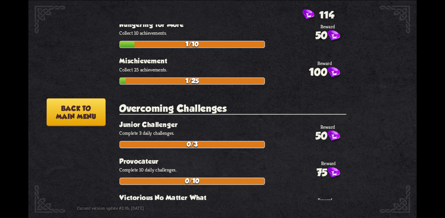
scroll to position [2377, 0]
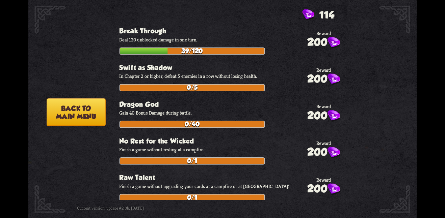
click at [94, 112] on button "Back to main menu" at bounding box center [76, 112] width 59 height 28
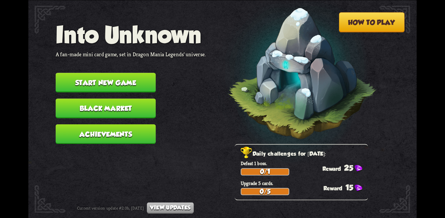
click at [136, 79] on button "Start new game" at bounding box center [106, 83] width 100 height 20
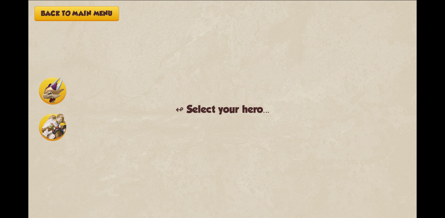
click at [44, 131] on img at bounding box center [52, 127] width 27 height 27
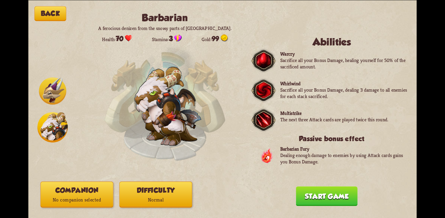
click at [164, 194] on button "Difficulty Normal" at bounding box center [155, 195] width 73 height 26
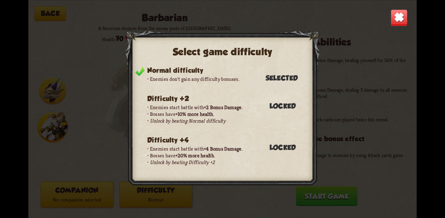
click at [395, 22] on img at bounding box center [398, 17] width 17 height 17
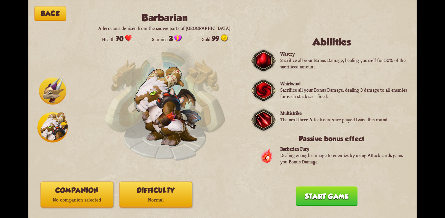
click at [336, 184] on div "Back Barbarian A ferocious denizen from the snowy parts of [GEOGRAPHIC_DATA]. H…" at bounding box center [222, 109] width 388 height 218
click at [333, 195] on button "Start game" at bounding box center [326, 197] width 61 height 20
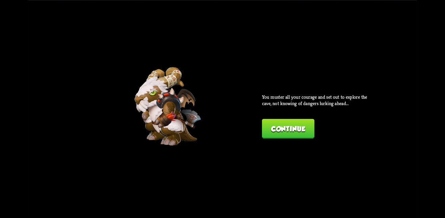
click at [305, 135] on button "Continue" at bounding box center [288, 129] width 52 height 20
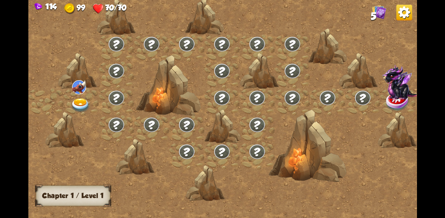
click at [73, 97] on div at bounding box center [80, 101] width 35 height 27
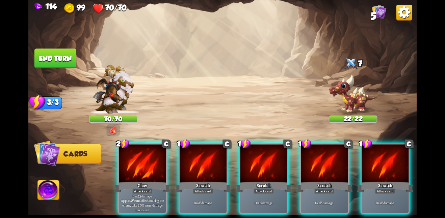
click at [227, 176] on div "2 C Claw Attack card Deal 12 damage. Applies Wound effect, making the enemy tak…" at bounding box center [261, 169] width 310 height 97
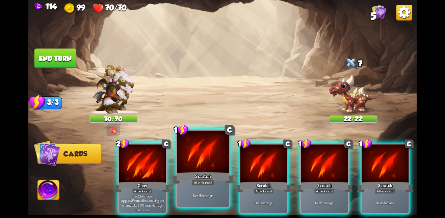
click at [215, 175] on div "Scratch" at bounding box center [203, 178] width 62 height 14
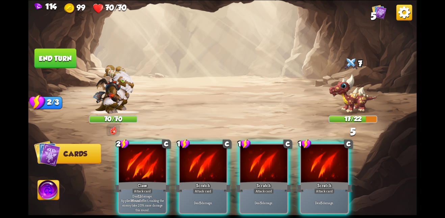
click at [215, 181] on div "Scratch" at bounding box center [203, 187] width 56 height 12
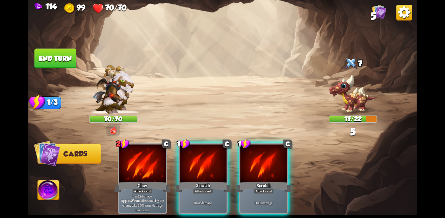
click at [215, 181] on div "Scratch" at bounding box center [203, 187] width 56 height 12
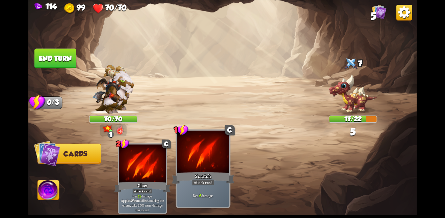
click at [214, 174] on div "Scratch" at bounding box center [203, 178] width 62 height 14
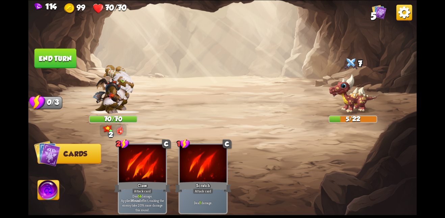
click at [54, 51] on button "End turn" at bounding box center [55, 59] width 42 height 20
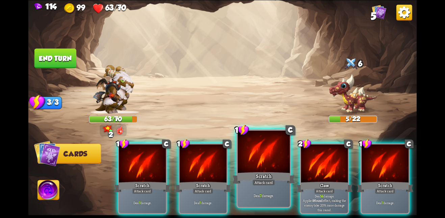
click at [258, 161] on div at bounding box center [264, 153] width 52 height 44
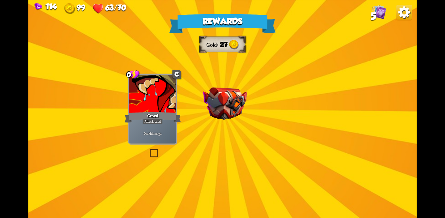
click at [222, 108] on img at bounding box center [225, 103] width 44 height 33
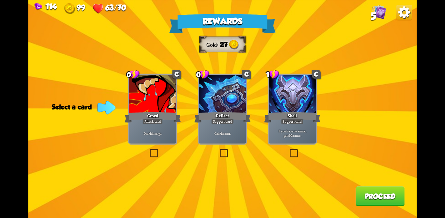
click at [232, 123] on div "Support card" at bounding box center [222, 122] width 23 height 6
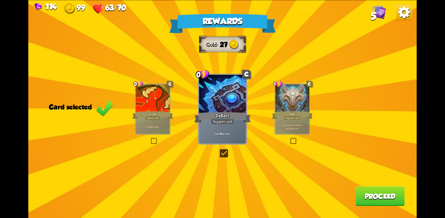
click at [398, 196] on button "Proceed" at bounding box center [379, 197] width 49 height 20
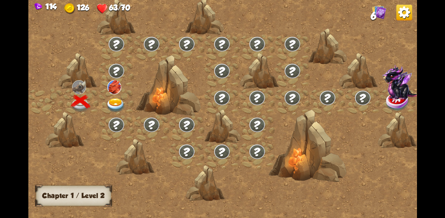
click at [114, 99] on img at bounding box center [116, 105] width 20 height 14
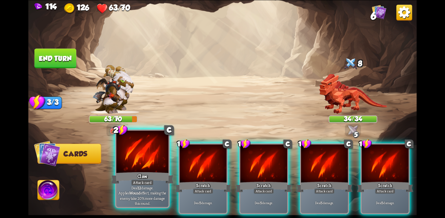
click at [138, 182] on div "Attack card" at bounding box center [142, 183] width 23 height 6
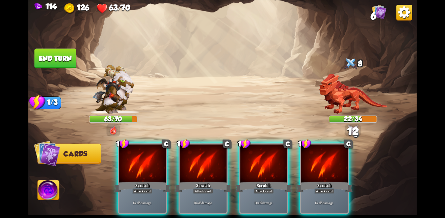
click at [138, 188] on div "Attack card" at bounding box center [142, 191] width 21 height 6
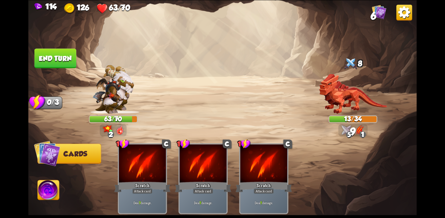
click at [52, 56] on button "End turn" at bounding box center [55, 59] width 42 height 20
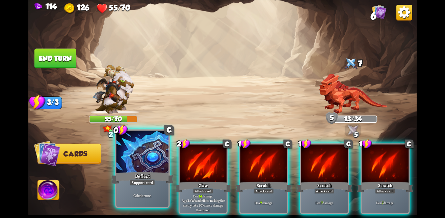
click at [154, 174] on div "Deflect" at bounding box center [142, 178] width 62 height 14
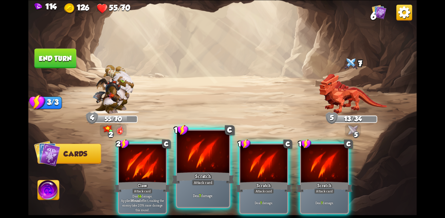
click at [188, 171] on div "Scratch" at bounding box center [203, 178] width 62 height 14
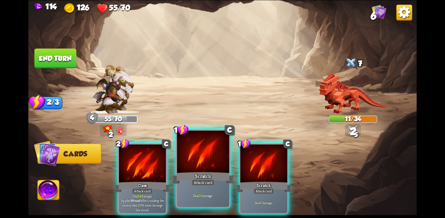
click at [187, 170] on div at bounding box center [203, 153] width 52 height 44
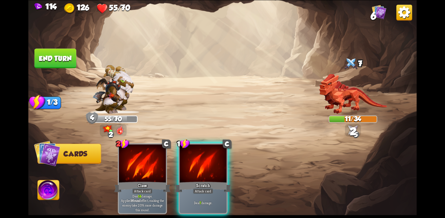
click at [187, 170] on div at bounding box center [203, 163] width 47 height 39
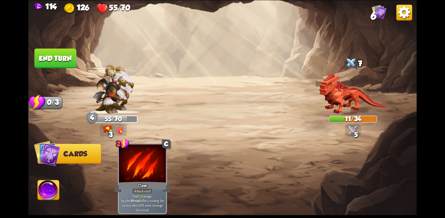
click at [61, 54] on button "End turn" at bounding box center [55, 59] width 42 height 20
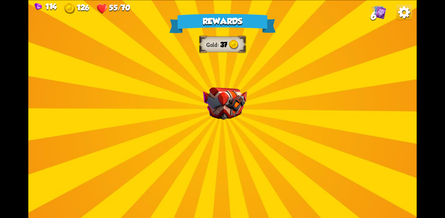
click at [229, 90] on img at bounding box center [225, 103] width 44 height 33
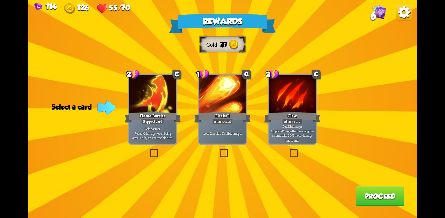
click at [227, 111] on div "Fireball" at bounding box center [222, 117] width 56 height 12
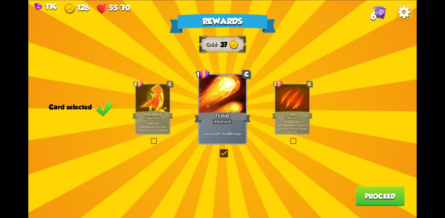
click at [393, 200] on button "Proceed" at bounding box center [379, 197] width 49 height 20
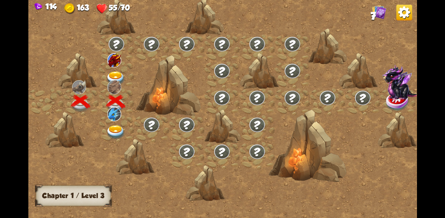
click at [116, 132] on img at bounding box center [116, 132] width 20 height 14
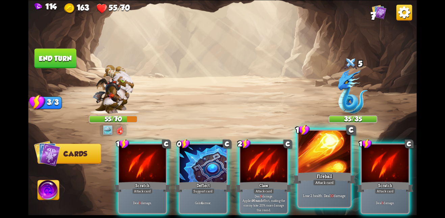
click at [341, 153] on div at bounding box center [324, 153] width 52 height 44
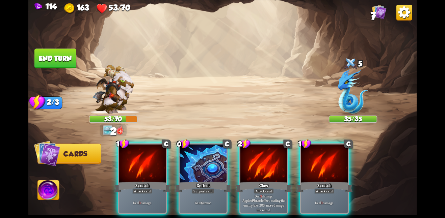
click at [341, 153] on div at bounding box center [324, 163] width 47 height 39
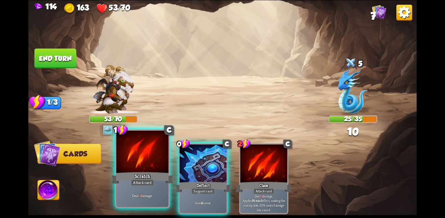
click at [125, 147] on div at bounding box center [142, 153] width 52 height 44
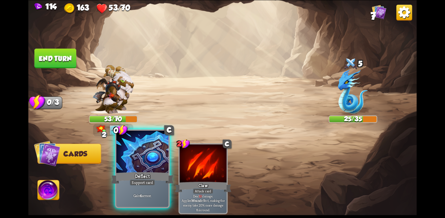
click at [131, 150] on div at bounding box center [142, 153] width 52 height 44
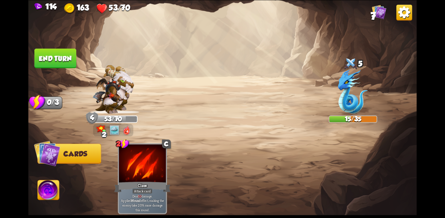
click at [57, 61] on button "End turn" at bounding box center [55, 59] width 42 height 20
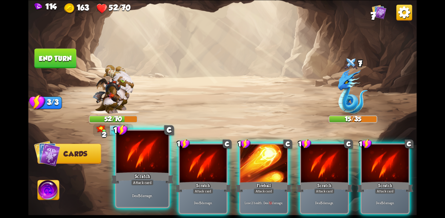
click at [156, 159] on div at bounding box center [142, 153] width 52 height 44
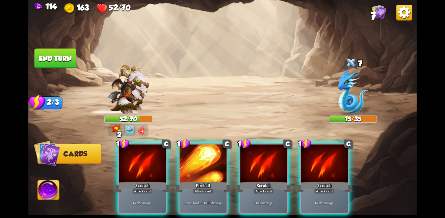
click at [156, 159] on div at bounding box center [142, 163] width 47 height 39
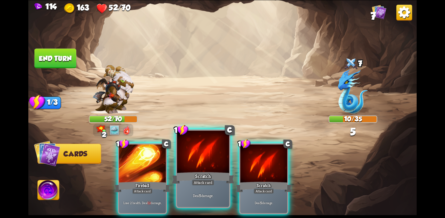
click at [204, 155] on div at bounding box center [203, 153] width 52 height 44
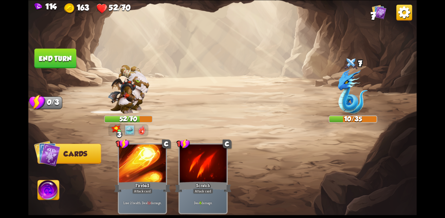
click at [63, 53] on button "End turn" at bounding box center [55, 59] width 42 height 20
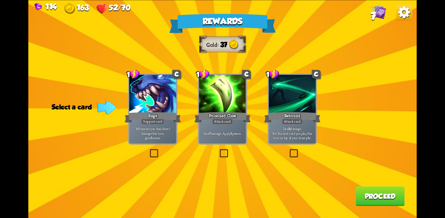
click at [169, 101] on div at bounding box center [152, 94] width 47 height 39
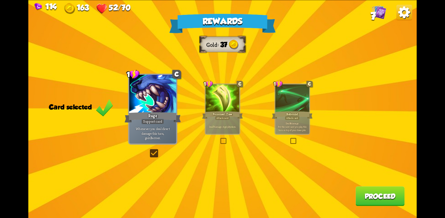
click at [363, 188] on button "Proceed" at bounding box center [379, 197] width 49 height 20
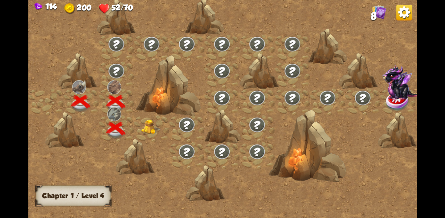
click at [149, 130] on img at bounding box center [151, 126] width 20 height 15
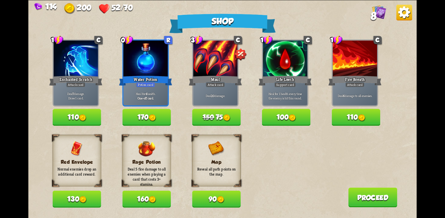
click at [287, 121] on button "100" at bounding box center [286, 117] width 49 height 17
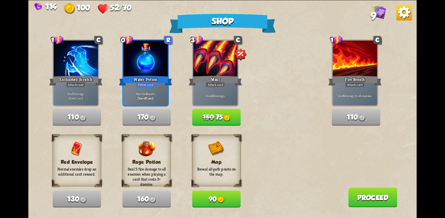
click at [366, 203] on button "Proceed" at bounding box center [372, 198] width 49 height 20
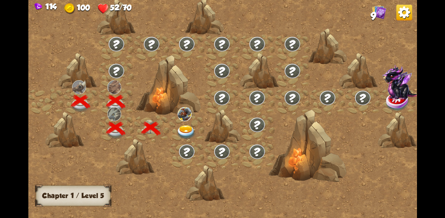
click at [186, 130] on img at bounding box center [186, 132] width 20 height 14
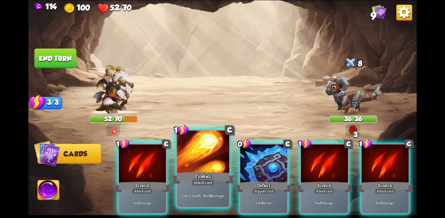
click at [195, 195] on p "Lose 2 health. Deal 14 damage." at bounding box center [203, 195] width 50 height 5
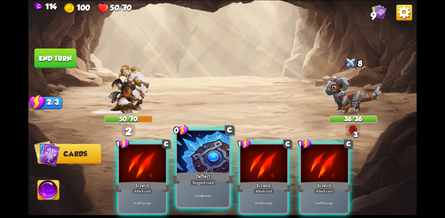
click at [209, 186] on div "Gain 4 armor." at bounding box center [203, 195] width 52 height 23
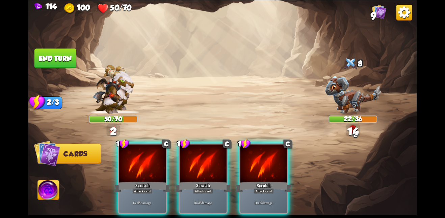
click at [209, 193] on div "Deal 5 damage." at bounding box center [203, 203] width 47 height 21
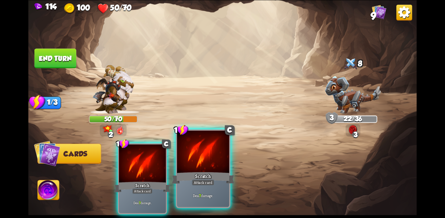
click at [210, 182] on div "Attack card" at bounding box center [203, 183] width 23 height 6
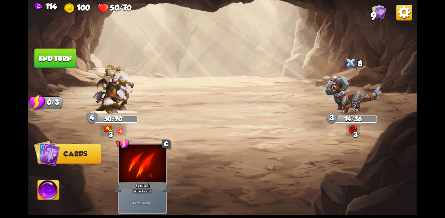
click at [35, 53] on button "End turn" at bounding box center [55, 59] width 42 height 20
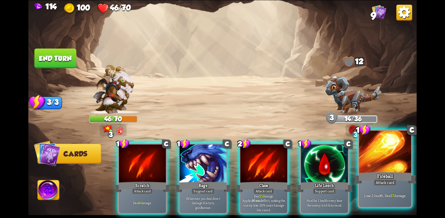
click at [365, 162] on div at bounding box center [385, 153] width 52 height 44
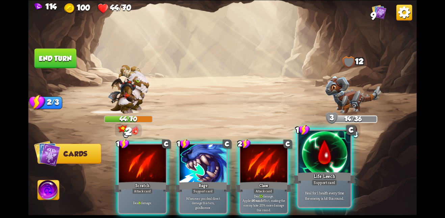
click at [310, 165] on div at bounding box center [324, 153] width 52 height 44
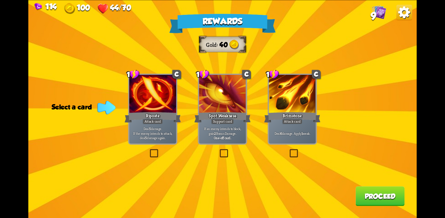
click at [221, 93] on div at bounding box center [222, 94] width 47 height 39
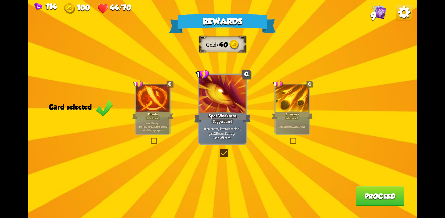
click at [359, 198] on button "Proceed" at bounding box center [379, 197] width 49 height 20
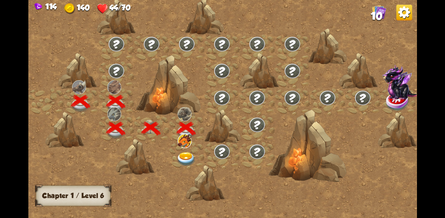
click at [183, 153] on img at bounding box center [186, 159] width 20 height 14
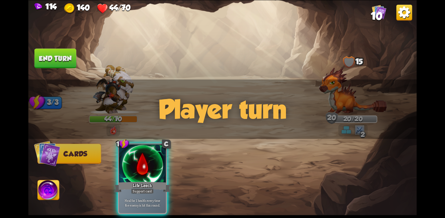
click at [241, 104] on div "Player turn" at bounding box center [222, 109] width 388 height 60
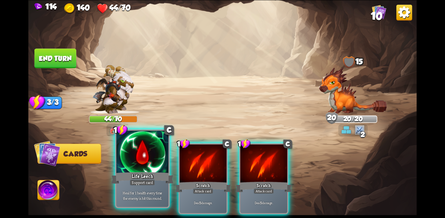
click at [138, 184] on div "Support card" at bounding box center [142, 183] width 25 height 6
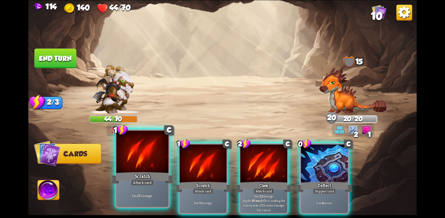
click at [148, 144] on div at bounding box center [142, 153] width 52 height 44
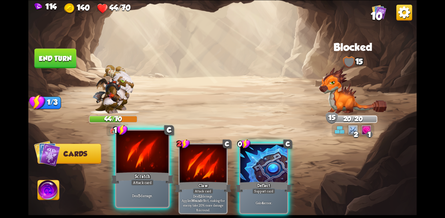
click at [147, 144] on div at bounding box center [142, 153] width 52 height 44
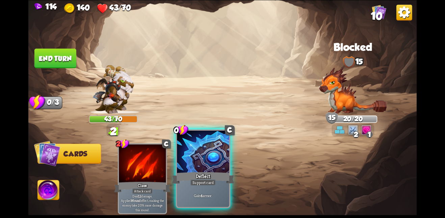
click at [195, 150] on div at bounding box center [203, 153] width 52 height 44
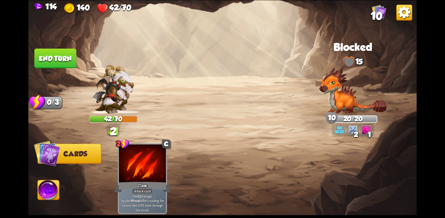
click at [66, 65] on button "End turn" at bounding box center [55, 59] width 42 height 20
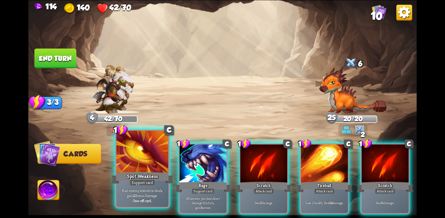
click at [142, 164] on div at bounding box center [142, 153] width 52 height 44
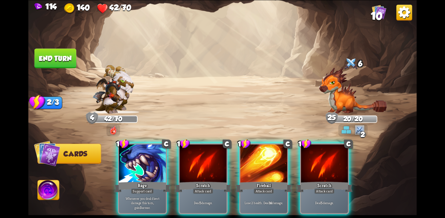
click at [232, 169] on div "1 C Rage Support card Whenever you deal direct damage this turn, gain 3 armor. …" at bounding box center [261, 169] width 310 height 97
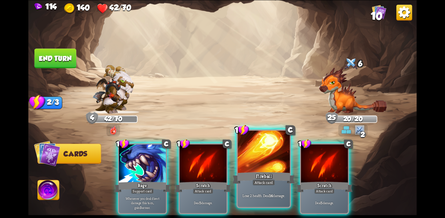
click at [240, 168] on div at bounding box center [264, 153] width 52 height 44
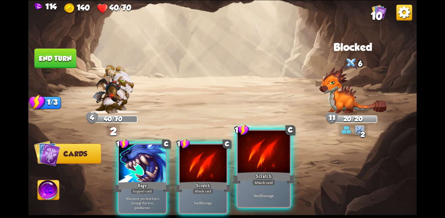
click at [256, 167] on div at bounding box center [264, 153] width 52 height 44
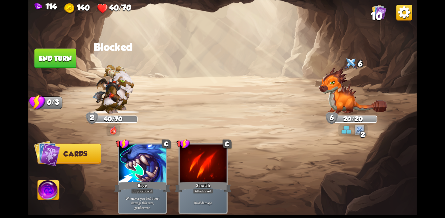
click at [56, 59] on button "End turn" at bounding box center [55, 59] width 42 height 20
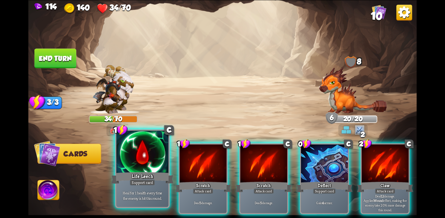
click at [142, 156] on div at bounding box center [142, 153] width 52 height 44
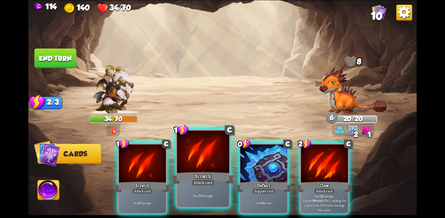
click at [215, 173] on div "Scratch" at bounding box center [203, 178] width 62 height 14
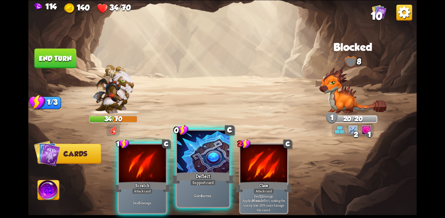
click at [199, 163] on div at bounding box center [203, 153] width 52 height 44
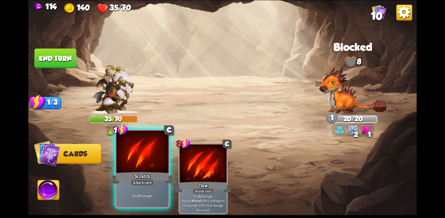
click at [162, 166] on div at bounding box center [142, 153] width 52 height 44
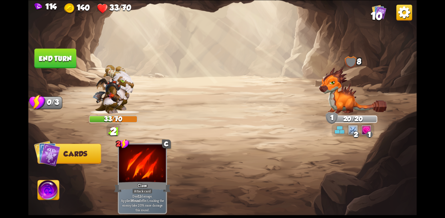
click at [46, 59] on button "End turn" at bounding box center [55, 59] width 42 height 20
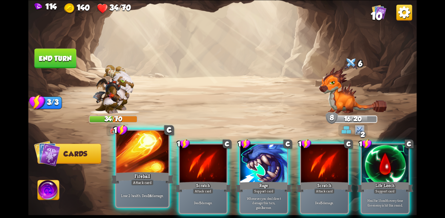
click at [145, 155] on div at bounding box center [142, 153] width 52 height 44
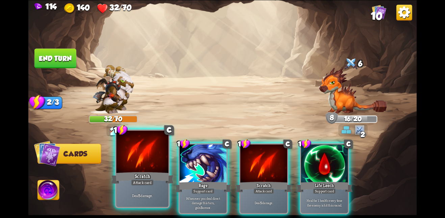
click at [145, 156] on div at bounding box center [142, 153] width 52 height 44
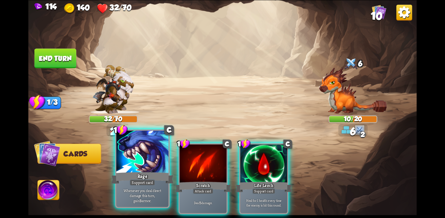
click at [145, 157] on div at bounding box center [142, 153] width 52 height 44
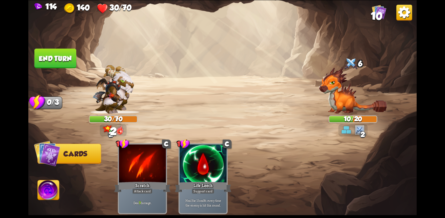
click at [56, 58] on button "End turn" at bounding box center [55, 59] width 42 height 20
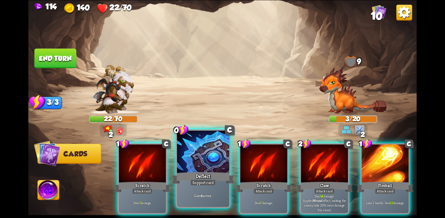
click at [202, 152] on div at bounding box center [203, 153] width 52 height 44
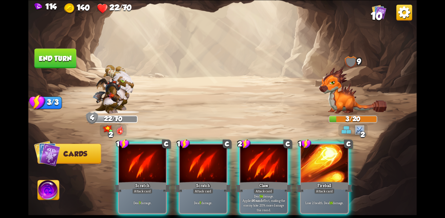
click at [296, 163] on div "1 C Scratch Attack card Deal 7 damage. 1 C Scratch Attack card Deal 7 damage. 2…" at bounding box center [261, 169] width 310 height 97
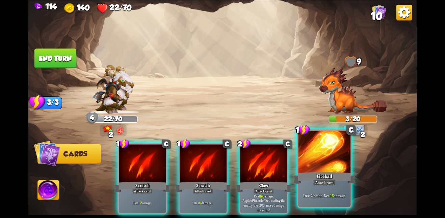
click at [307, 165] on div at bounding box center [324, 153] width 52 height 44
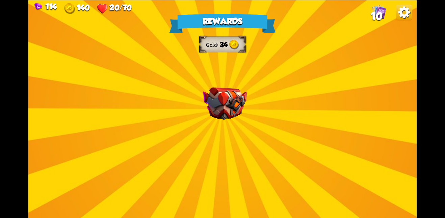
click at [215, 94] on img at bounding box center [225, 103] width 44 height 33
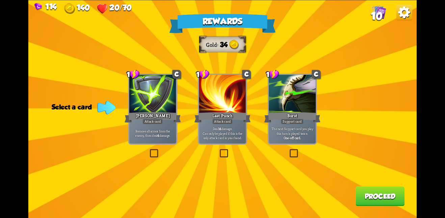
click at [215, 94] on div at bounding box center [222, 94] width 47 height 39
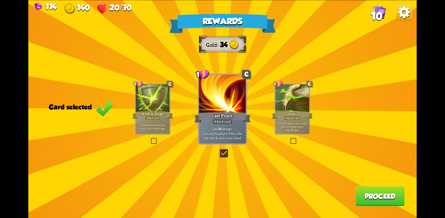
click at [362, 192] on button "Proceed" at bounding box center [379, 197] width 49 height 20
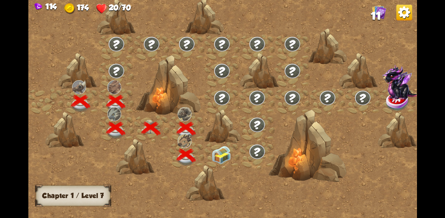
click at [224, 152] on img at bounding box center [222, 155] width 20 height 18
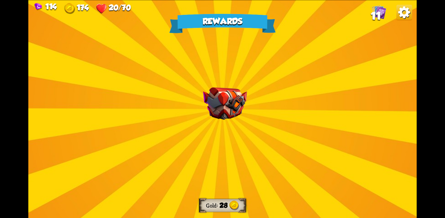
click at [222, 116] on img at bounding box center [225, 103] width 44 height 33
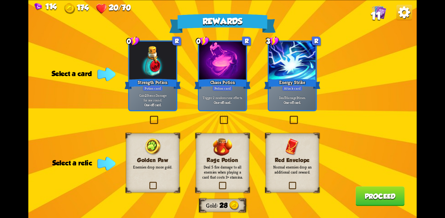
click at [288, 183] on label at bounding box center [288, 183] width 0 height 0
click at [0, 0] on input "checkbox" at bounding box center [0, 0] width 0 height 0
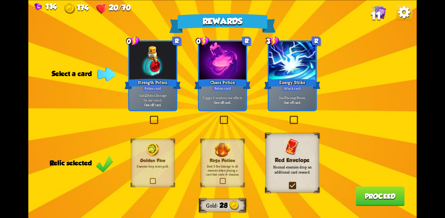
click at [364, 192] on button "Proceed" at bounding box center [379, 197] width 49 height 20
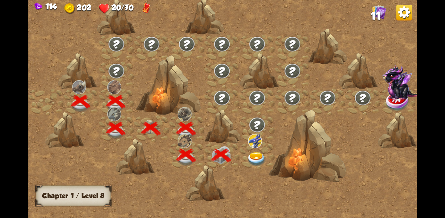
click at [255, 153] on img at bounding box center [257, 159] width 20 height 14
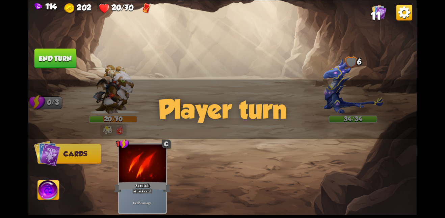
click at [246, 112] on div "Player turn" at bounding box center [222, 109] width 388 height 60
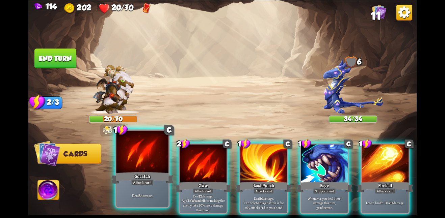
click at [140, 162] on div at bounding box center [142, 153] width 52 height 44
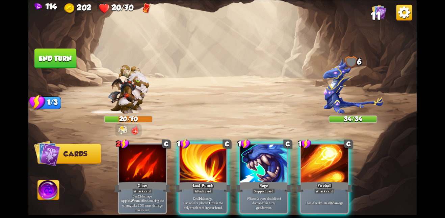
click at [140, 162] on div at bounding box center [142, 163] width 47 height 39
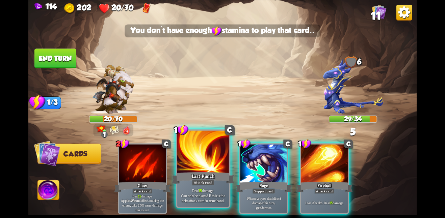
click at [196, 163] on div at bounding box center [203, 153] width 52 height 44
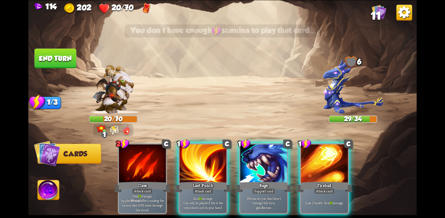
click at [65, 44] on img at bounding box center [222, 109] width 388 height 218
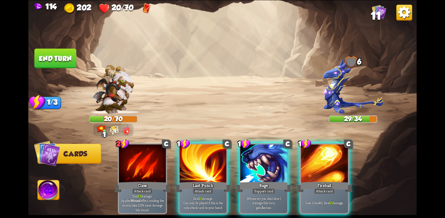
click at [65, 51] on button "End turn" at bounding box center [55, 59] width 42 height 20
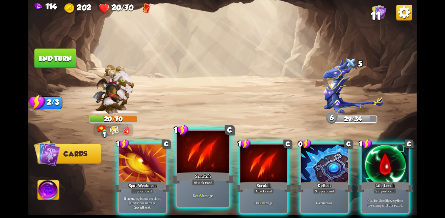
click at [198, 172] on div "Scratch" at bounding box center [203, 178] width 62 height 14
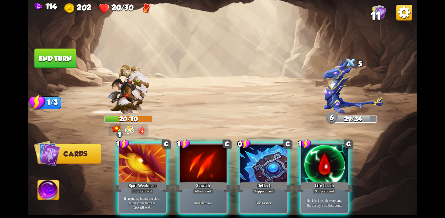
click at [198, 181] on div "Scratch" at bounding box center [203, 187] width 56 height 12
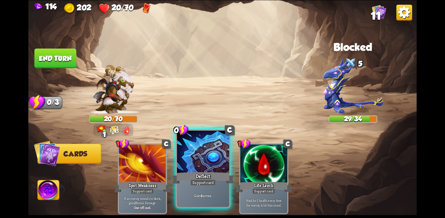
click at [211, 171] on div "Deflect" at bounding box center [203, 178] width 62 height 14
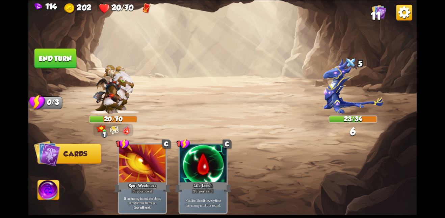
click at [55, 53] on button "End turn" at bounding box center [55, 59] width 42 height 20
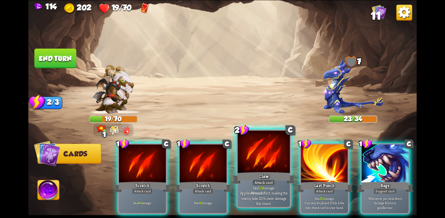
click at [253, 158] on div at bounding box center [264, 153] width 52 height 44
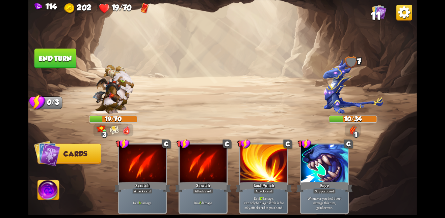
click at [50, 50] on button "End turn" at bounding box center [55, 59] width 42 height 20
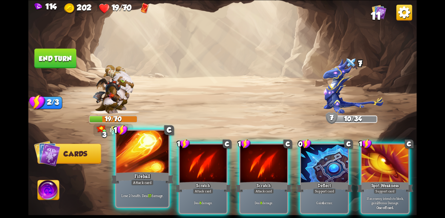
click at [131, 146] on div at bounding box center [142, 153] width 52 height 44
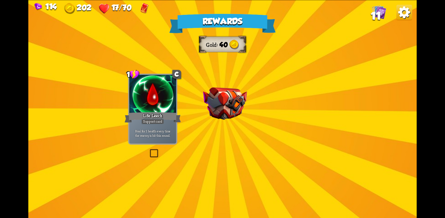
click at [230, 100] on div "Rewards Gold 40 Select a card 1 C Life Leech Support card Heal for 1 health eve…" at bounding box center [222, 109] width 388 height 218
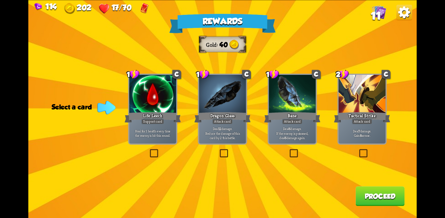
click at [164, 103] on div at bounding box center [152, 94] width 47 height 39
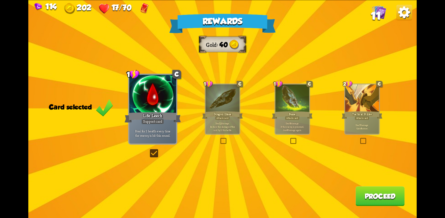
click at [363, 192] on button "Proceed" at bounding box center [379, 197] width 49 height 20
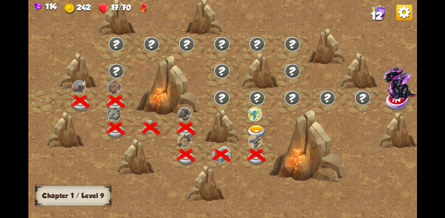
click at [254, 123] on div at bounding box center [256, 128] width 35 height 27
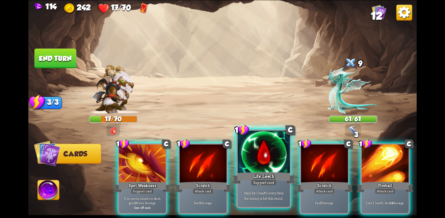
click at [261, 157] on div at bounding box center [264, 153] width 52 height 44
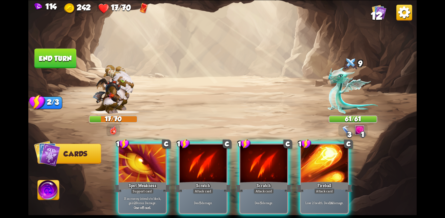
click at [261, 157] on div at bounding box center [263, 163] width 47 height 39
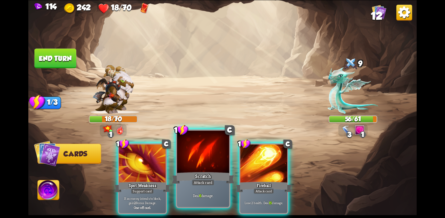
click at [202, 155] on div at bounding box center [203, 153] width 52 height 44
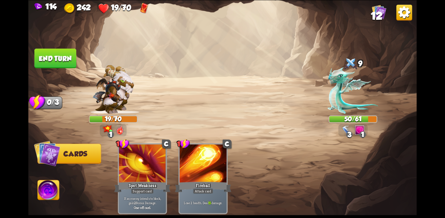
click at [65, 60] on button "End turn" at bounding box center [55, 59] width 42 height 20
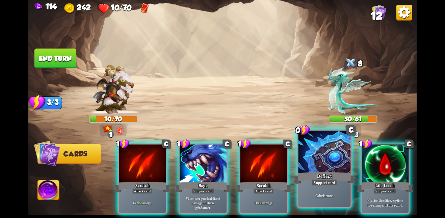
click at [314, 168] on div at bounding box center [324, 153] width 52 height 44
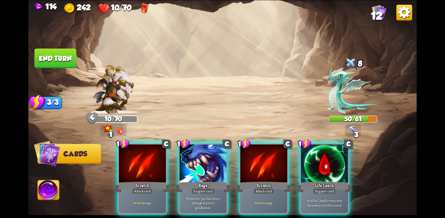
click at [314, 168] on div at bounding box center [324, 163] width 47 height 39
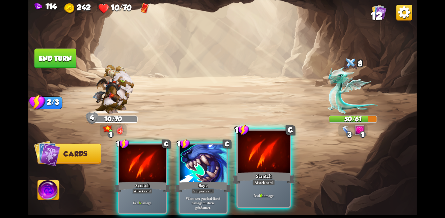
click at [275, 157] on div at bounding box center [264, 153] width 52 height 44
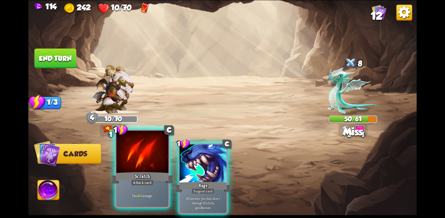
click at [119, 148] on div at bounding box center [142, 153] width 52 height 44
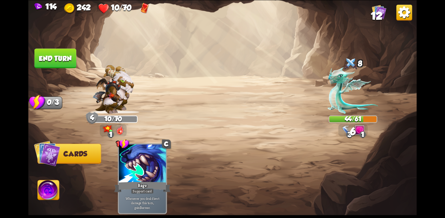
click at [56, 47] on img at bounding box center [222, 109] width 388 height 218
click at [52, 59] on button "End turn" at bounding box center [55, 59] width 42 height 20
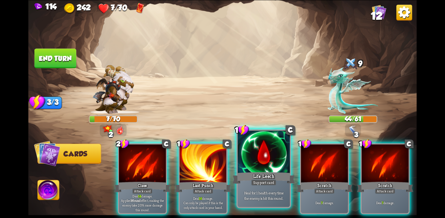
click at [263, 158] on div at bounding box center [264, 153] width 52 height 44
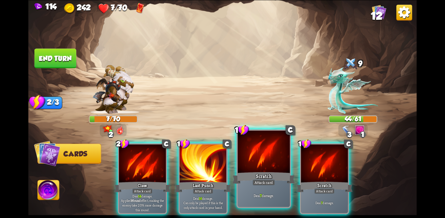
click at [249, 157] on div at bounding box center [264, 153] width 52 height 44
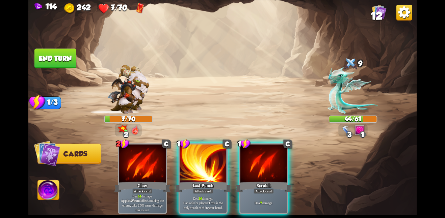
click at [249, 157] on div at bounding box center [263, 163] width 47 height 39
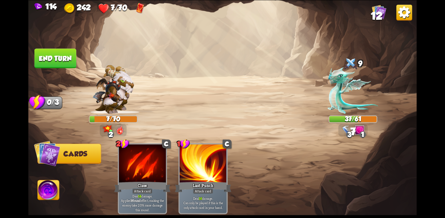
click at [64, 60] on button "End turn" at bounding box center [55, 59] width 42 height 20
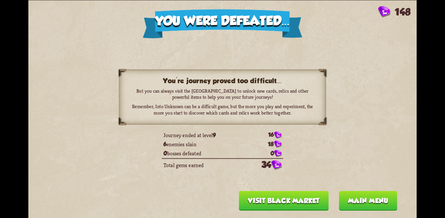
click at [305, 205] on button "Visit Black Market" at bounding box center [284, 201] width 90 height 20
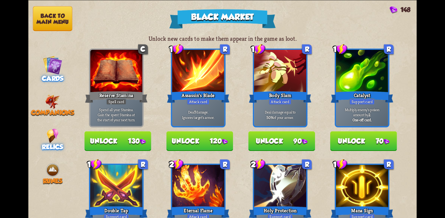
click at [62, 131] on div "Relics" at bounding box center [52, 140] width 49 height 22
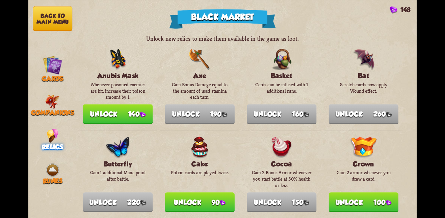
click at [58, 113] on nav "Back to main menu Cards Companions Relics Runes" at bounding box center [52, 109] width 49 height 218
click at [58, 109] on span "Companions" at bounding box center [52, 112] width 43 height 7
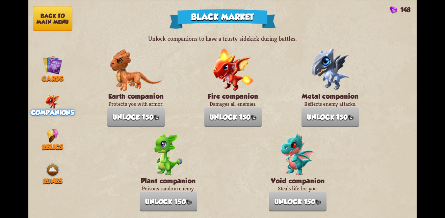
click at [47, 13] on button "Back to main menu" at bounding box center [52, 18] width 39 height 25
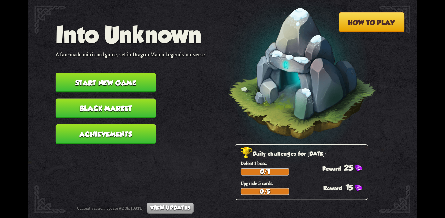
click at [115, 124] on button "Achievements" at bounding box center [106, 134] width 100 height 20
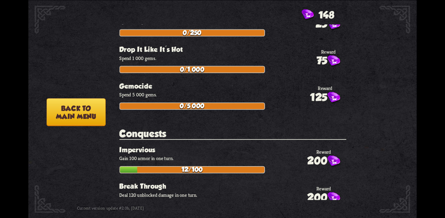
scroll to position [2203, 0]
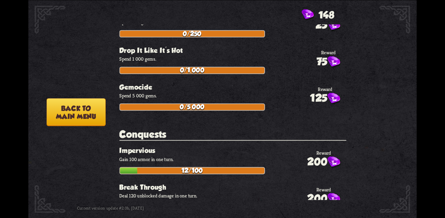
click at [95, 114] on button "Back to main menu" at bounding box center [76, 112] width 59 height 28
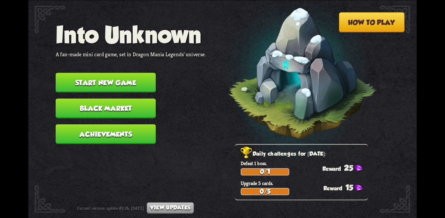
click at [138, 80] on button "Start new game" at bounding box center [106, 83] width 100 height 20
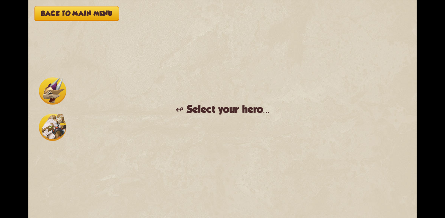
click at [46, 89] on img at bounding box center [52, 90] width 27 height 27
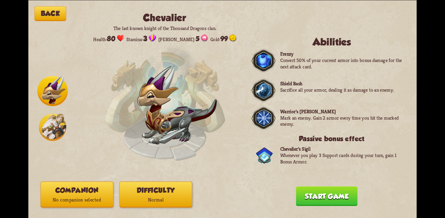
click at [337, 194] on button "Start game" at bounding box center [326, 197] width 61 height 20
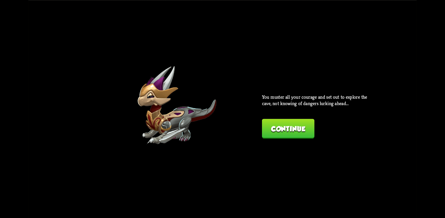
click at [281, 121] on button "Continue" at bounding box center [288, 129] width 52 height 20
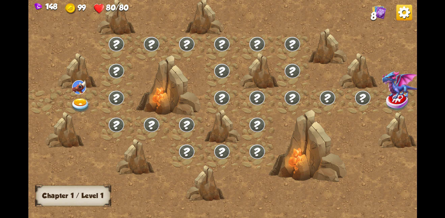
click at [79, 98] on img at bounding box center [81, 105] width 20 height 14
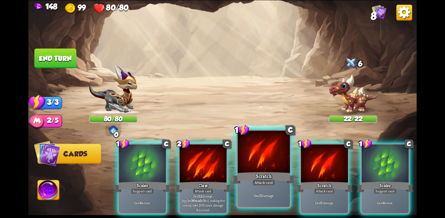
click at [264, 157] on div at bounding box center [264, 153] width 52 height 44
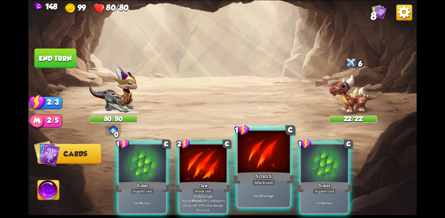
click at [264, 157] on div at bounding box center [264, 153] width 52 height 44
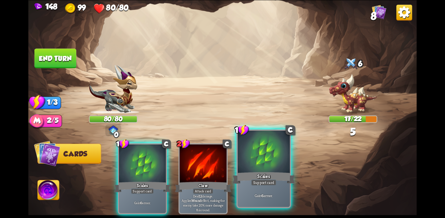
click at [269, 154] on div at bounding box center [264, 153] width 52 height 44
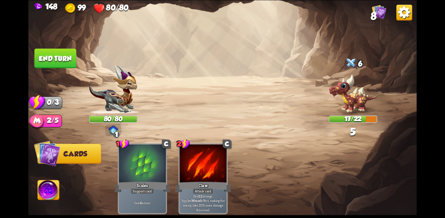
click at [72, 61] on button "End turn" at bounding box center [55, 59] width 42 height 20
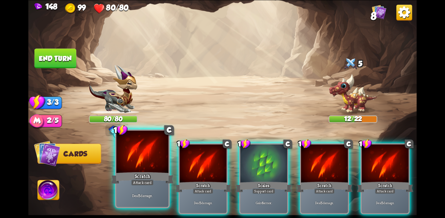
click at [157, 154] on div at bounding box center [142, 153] width 52 height 44
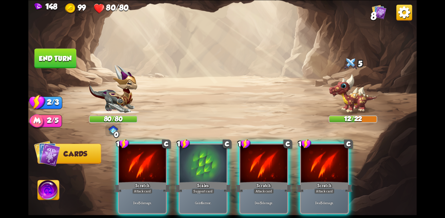
click at [157, 154] on div at bounding box center [142, 163] width 47 height 39
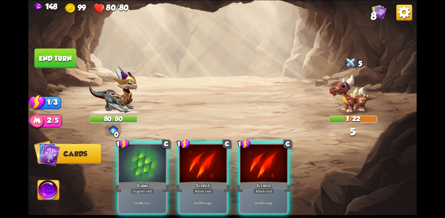
click at [157, 154] on div at bounding box center [142, 163] width 47 height 39
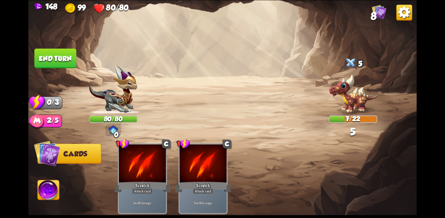
click at [57, 60] on button "End turn" at bounding box center [55, 59] width 42 height 20
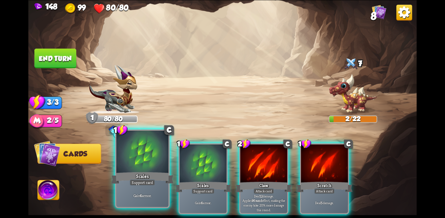
click at [157, 158] on div at bounding box center [142, 153] width 52 height 44
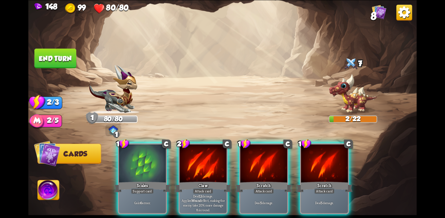
click at [157, 158] on div at bounding box center [142, 163] width 47 height 39
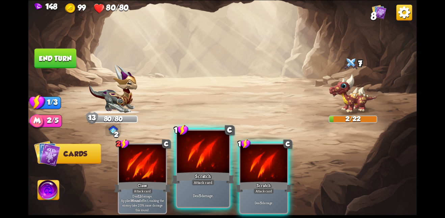
click at [193, 177] on div "Scratch" at bounding box center [203, 178] width 62 height 14
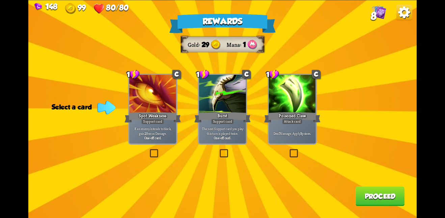
click at [223, 109] on div at bounding box center [222, 94] width 47 height 39
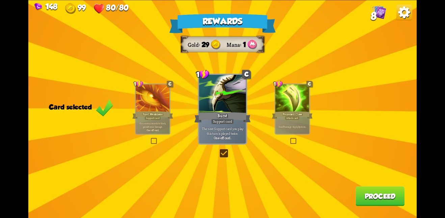
click at [366, 191] on button "Proceed" at bounding box center [379, 197] width 49 height 20
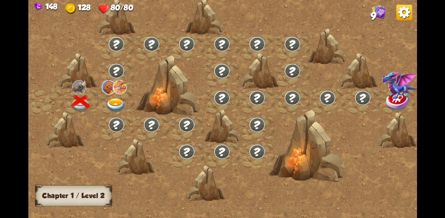
click at [114, 103] on img at bounding box center [116, 105] width 20 height 14
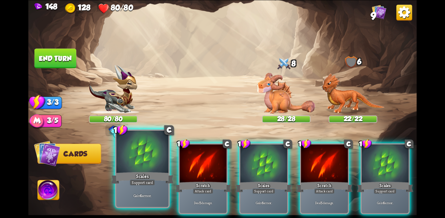
click at [137, 171] on div "Scales" at bounding box center [142, 178] width 62 height 14
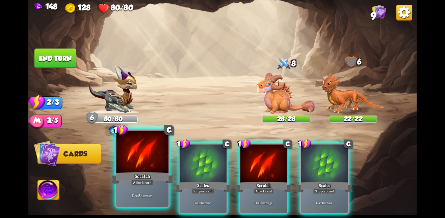
click at [146, 177] on div "Scratch" at bounding box center [142, 178] width 62 height 14
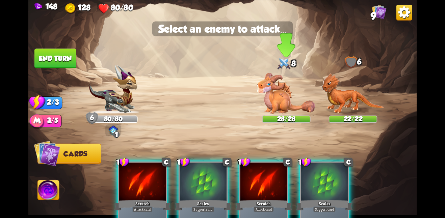
click at [285, 93] on img at bounding box center [286, 93] width 58 height 41
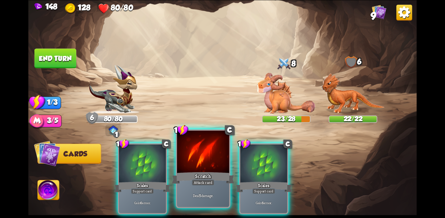
click at [205, 160] on div at bounding box center [203, 153] width 52 height 44
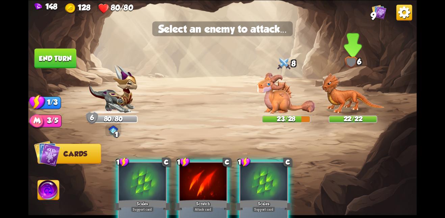
click at [332, 92] on img at bounding box center [352, 93] width 63 height 41
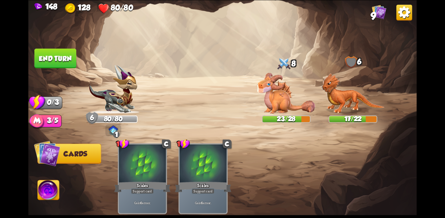
click at [63, 63] on button "End turn" at bounding box center [55, 59] width 42 height 20
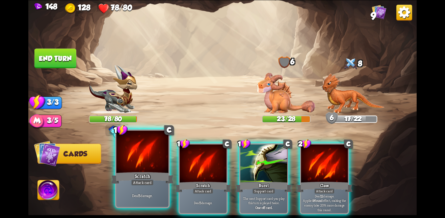
click at [143, 147] on div at bounding box center [142, 153] width 52 height 44
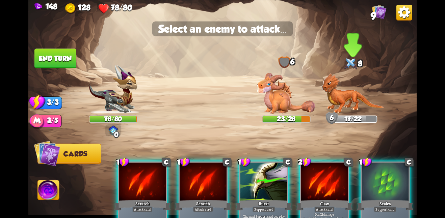
click at [340, 100] on img at bounding box center [352, 93] width 63 height 41
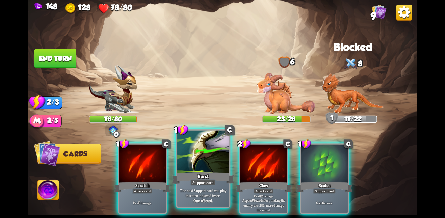
click at [206, 162] on div at bounding box center [203, 153] width 52 height 44
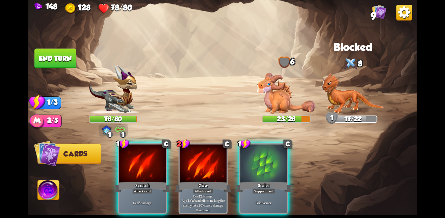
click at [338, 97] on img at bounding box center [352, 93] width 63 height 41
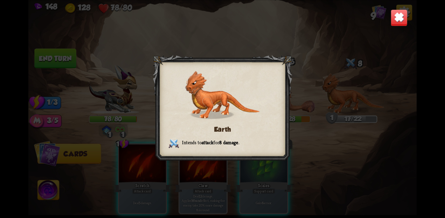
click at [216, 105] on img at bounding box center [222, 95] width 75 height 49
click at [398, 13] on img at bounding box center [398, 17] width 17 height 17
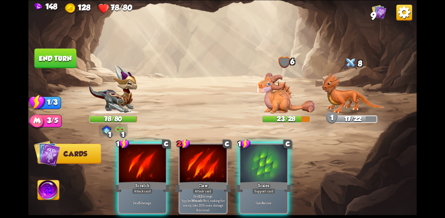
click at [340, 104] on img at bounding box center [352, 93] width 63 height 41
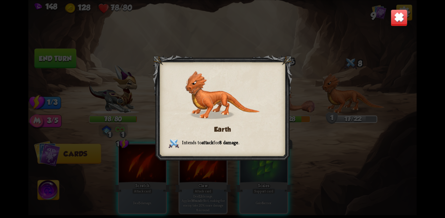
click at [401, 19] on img at bounding box center [398, 17] width 17 height 17
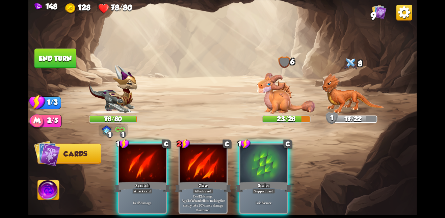
click at [60, 56] on button "End turn" at bounding box center [55, 59] width 42 height 20
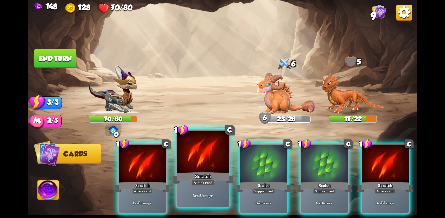
click at [202, 163] on div at bounding box center [203, 153] width 52 height 44
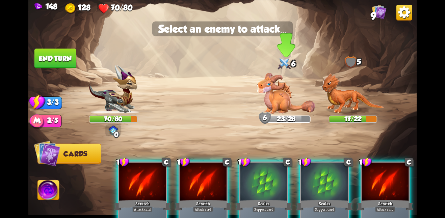
click at [280, 95] on img at bounding box center [286, 93] width 58 height 41
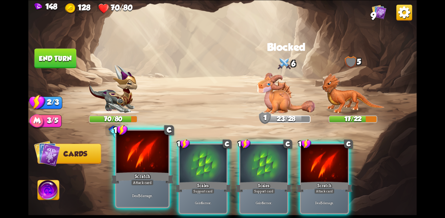
click at [144, 159] on div at bounding box center [142, 153] width 52 height 44
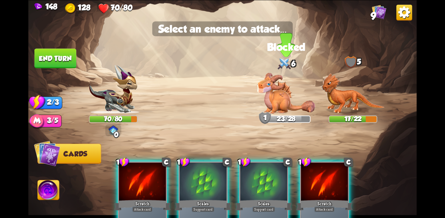
click at [284, 105] on img at bounding box center [286, 93] width 58 height 41
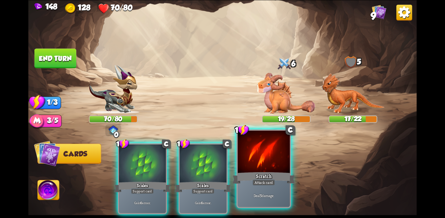
click at [263, 162] on div at bounding box center [264, 153] width 52 height 44
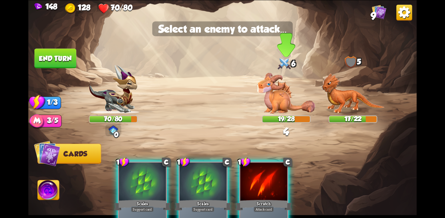
click at [279, 105] on img at bounding box center [286, 93] width 58 height 41
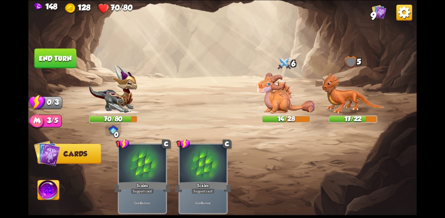
click at [62, 67] on img at bounding box center [222, 109] width 388 height 218
click at [65, 60] on button "End turn" at bounding box center [55, 59] width 42 height 20
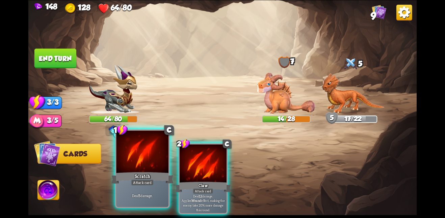
click at [148, 163] on div at bounding box center [142, 153] width 52 height 44
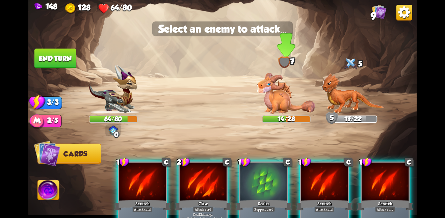
click at [282, 105] on img at bounding box center [286, 93] width 58 height 41
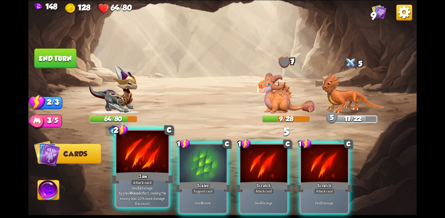
click at [138, 164] on div at bounding box center [142, 153] width 52 height 44
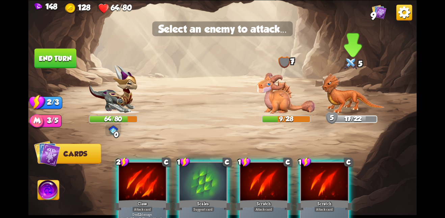
click at [355, 95] on img at bounding box center [352, 93] width 63 height 41
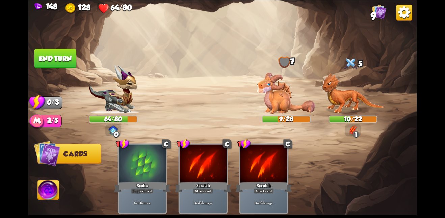
click at [48, 60] on button "End turn" at bounding box center [55, 59] width 42 height 20
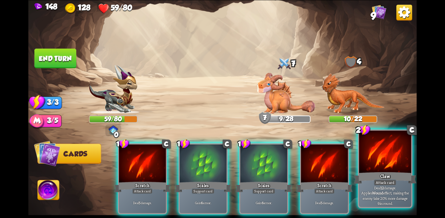
click at [376, 168] on div at bounding box center [385, 153] width 52 height 44
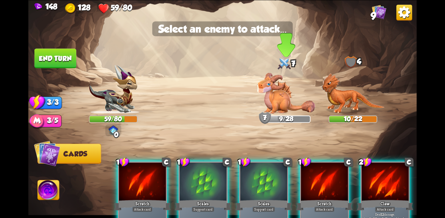
click at [288, 87] on img at bounding box center [286, 93] width 58 height 41
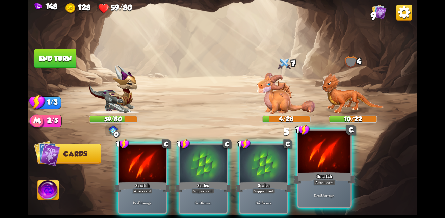
click at [312, 158] on div at bounding box center [324, 153] width 52 height 44
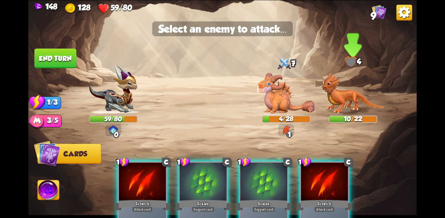
click at [339, 87] on img at bounding box center [352, 93] width 63 height 41
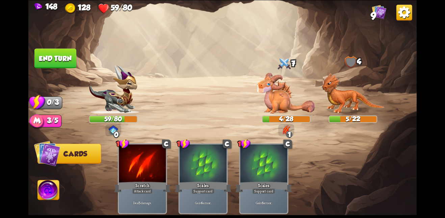
click at [69, 54] on button "End turn" at bounding box center [55, 59] width 42 height 20
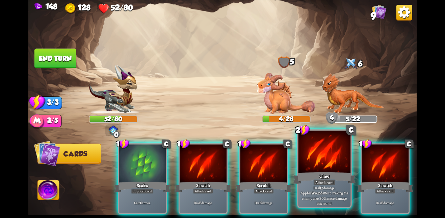
click at [319, 160] on div at bounding box center [324, 153] width 52 height 44
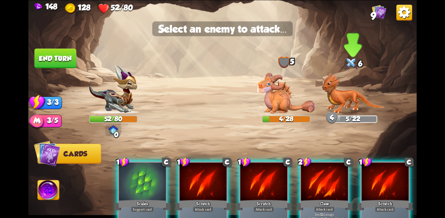
click at [350, 94] on img at bounding box center [352, 93] width 63 height 41
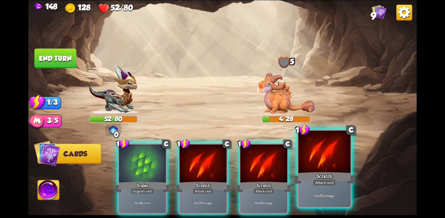
click at [320, 157] on div at bounding box center [324, 153] width 52 height 44
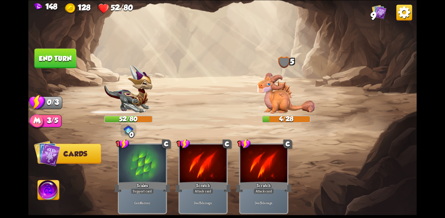
click at [266, 84] on img at bounding box center [286, 93] width 58 height 41
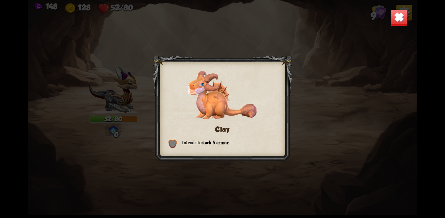
click at [388, 17] on div "Clay Intends to stack 5 armor ." at bounding box center [222, 109] width 388 height 218
click at [397, 17] on img at bounding box center [404, 12] width 16 height 16
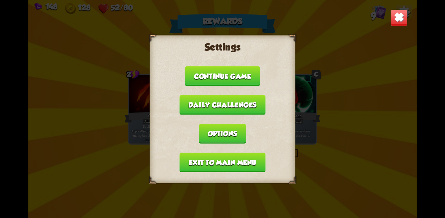
click at [397, 16] on img at bounding box center [398, 17] width 17 height 17
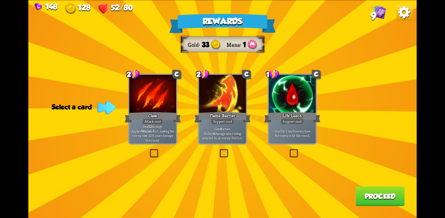
click at [282, 128] on div "Heal for 1 health every time the enemy is hit this round." at bounding box center [292, 133] width 47 height 21
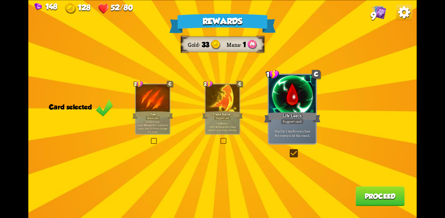
click at [369, 194] on button "Proceed" at bounding box center [379, 197] width 49 height 20
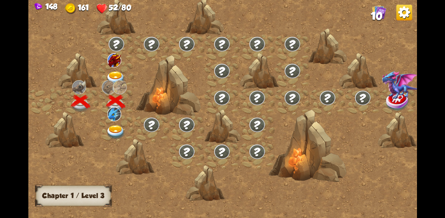
click at [115, 72] on img at bounding box center [116, 78] width 20 height 14
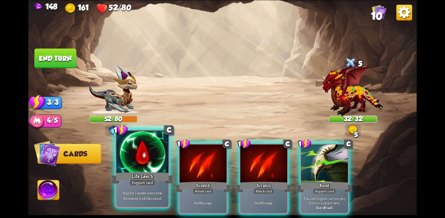
click at [154, 162] on div at bounding box center [142, 153] width 52 height 44
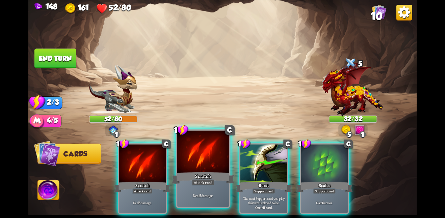
click at [212, 156] on div at bounding box center [203, 153] width 52 height 44
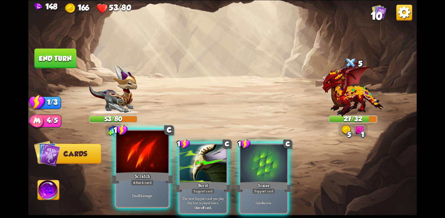
click at [153, 169] on div at bounding box center [142, 153] width 52 height 44
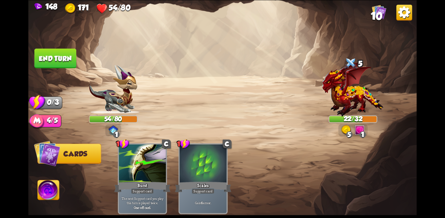
click at [54, 58] on button "End turn" at bounding box center [55, 59] width 42 height 20
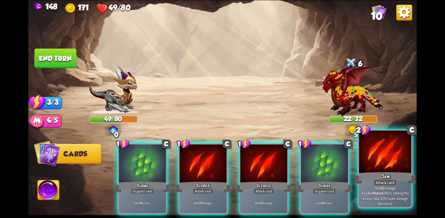
click at [385, 180] on div "Attack card" at bounding box center [385, 183] width 23 height 6
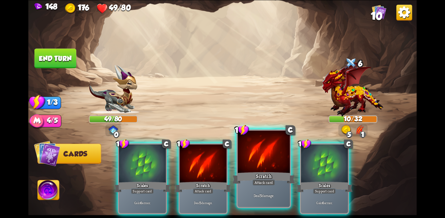
click at [274, 155] on div at bounding box center [264, 153] width 52 height 44
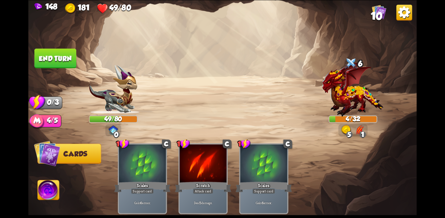
click at [62, 57] on button "End turn" at bounding box center [55, 59] width 42 height 20
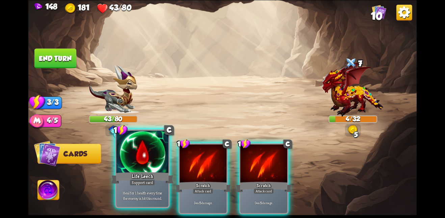
click at [146, 153] on div at bounding box center [142, 153] width 52 height 44
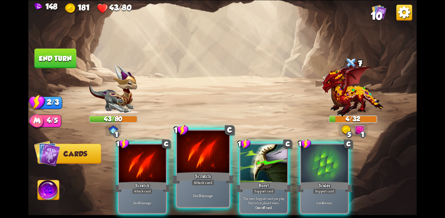
click at [222, 163] on div at bounding box center [203, 153] width 52 height 44
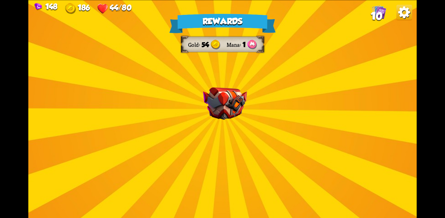
click at [214, 112] on img at bounding box center [225, 103] width 44 height 33
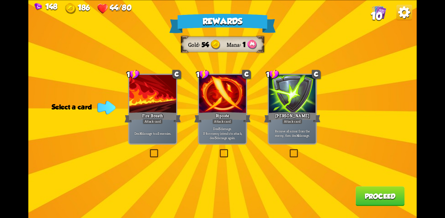
click at [288, 150] on label at bounding box center [288, 150] width 0 height 0
click at [0, 0] on input "checkbox" at bounding box center [0, 0] width 0 height 0
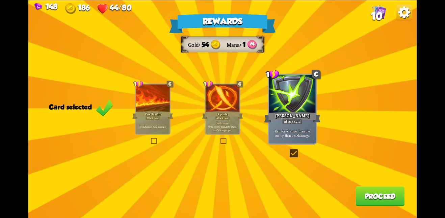
click at [378, 195] on button "Proceed" at bounding box center [379, 197] width 49 height 20
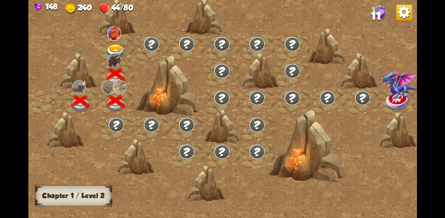
click at [111, 38] on img at bounding box center [114, 33] width 14 height 14
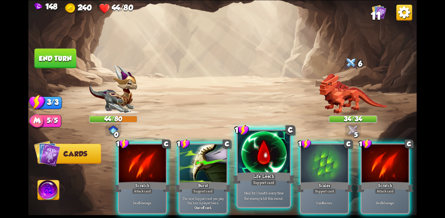
click at [266, 163] on div at bounding box center [264, 153] width 52 height 44
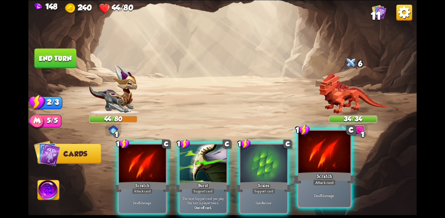
click at [314, 160] on div at bounding box center [324, 153] width 52 height 44
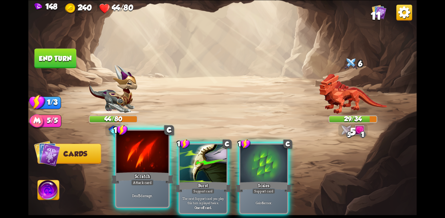
click at [164, 148] on div at bounding box center [142, 153] width 52 height 44
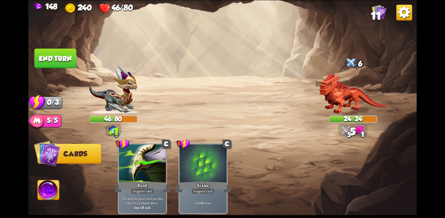
click at [51, 56] on button "End turn" at bounding box center [55, 59] width 42 height 20
